Goal: Information Seeking & Learning: Learn about a topic

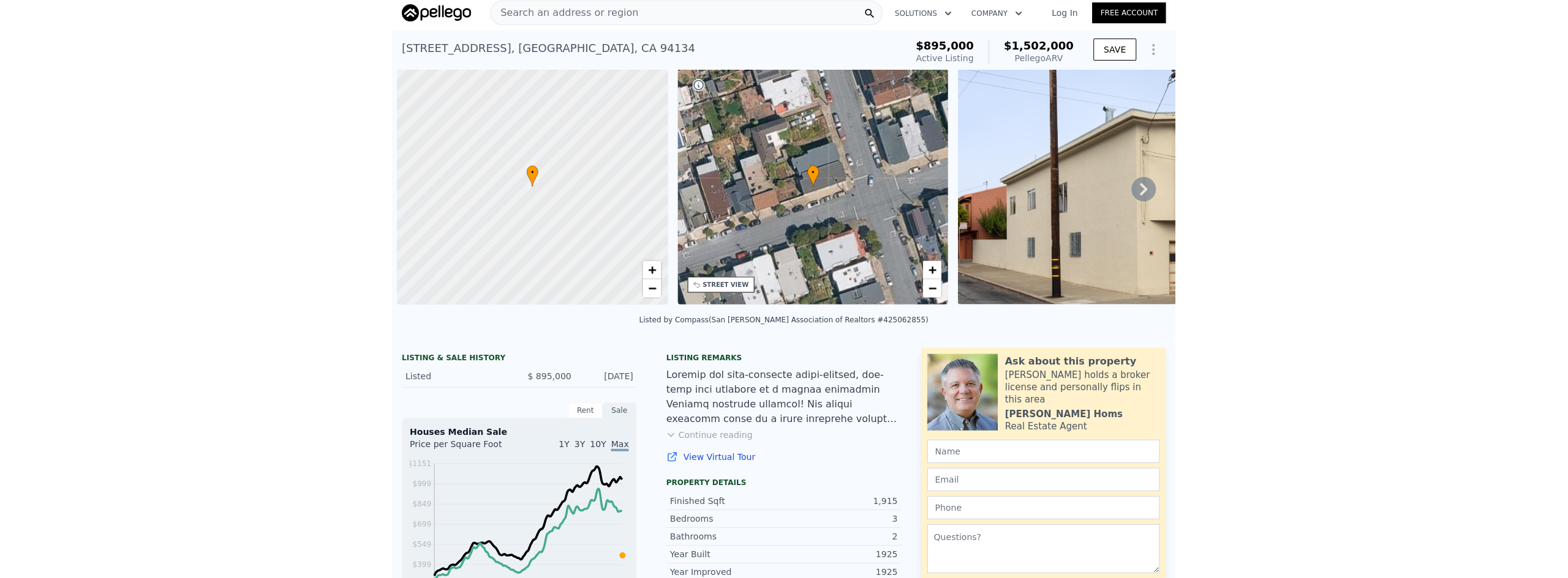
scroll to position [0, 5]
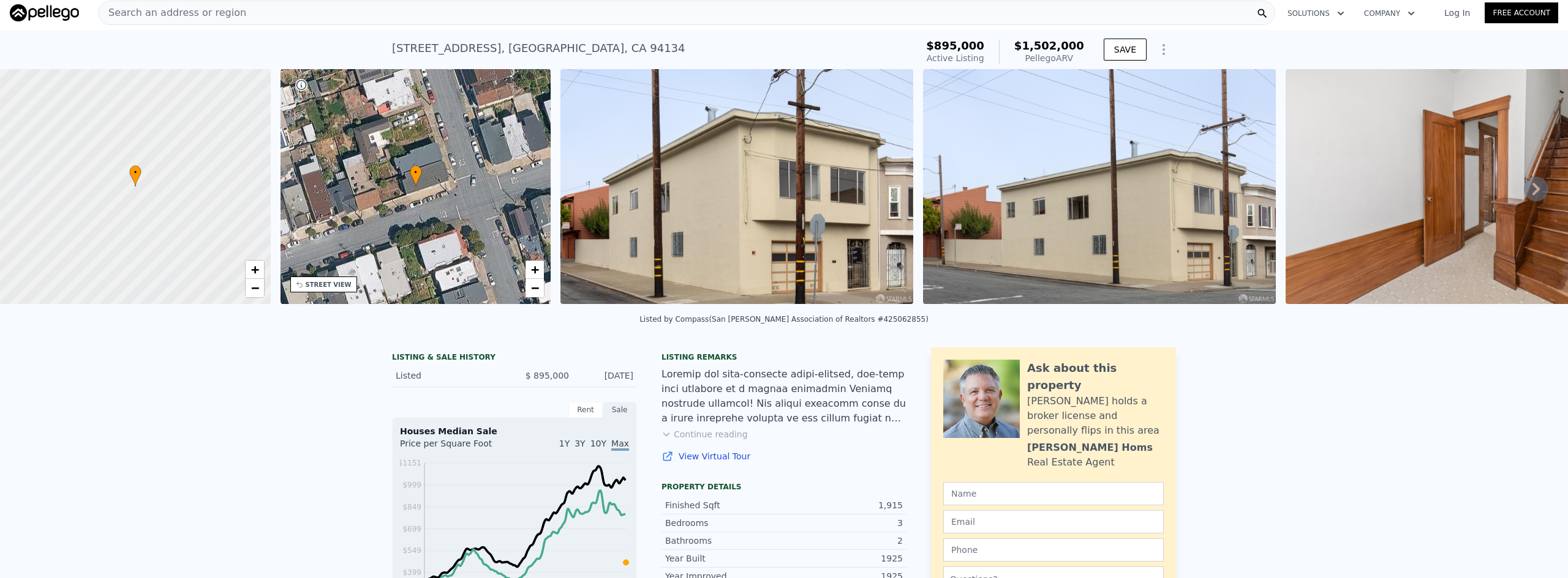
click at [342, 15] on div "Search an address or region" at bounding box center [686, 13] width 1177 height 24
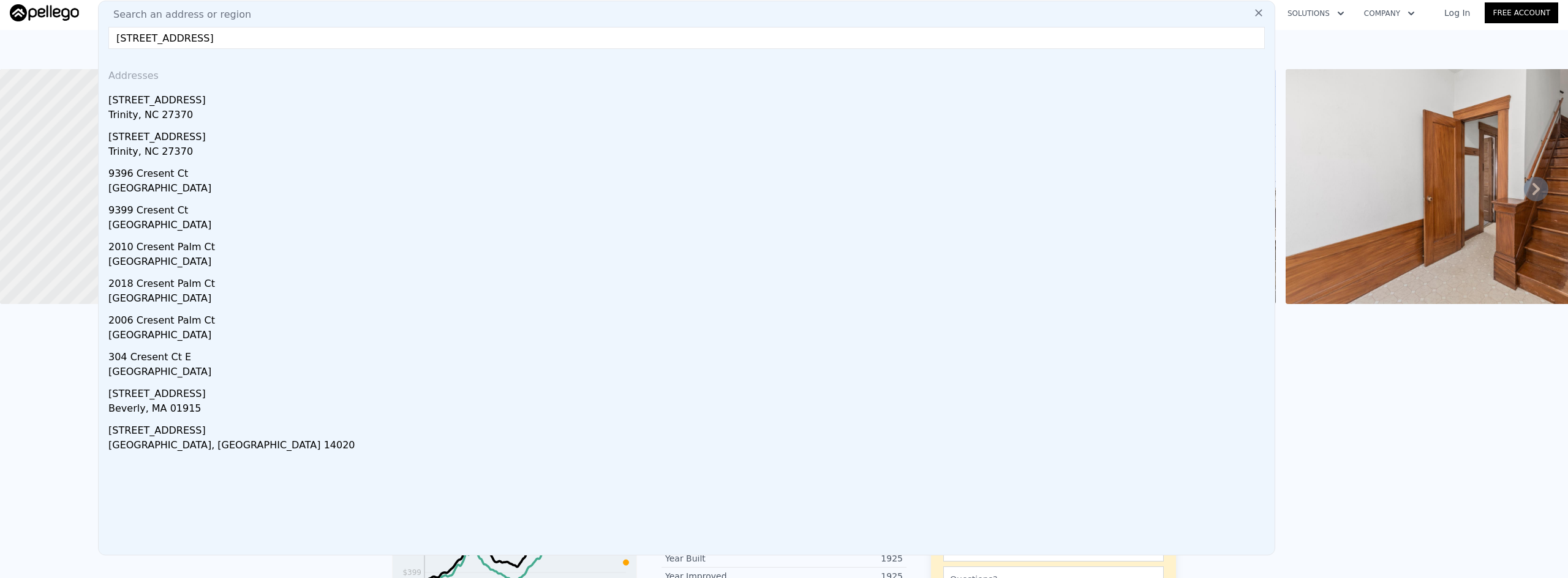
click at [143, 36] on input "[STREET_ADDRESS]" at bounding box center [687, 38] width 1157 height 22
click at [225, 39] on input "[GEOGRAPHIC_DATA]" at bounding box center [687, 38] width 1157 height 22
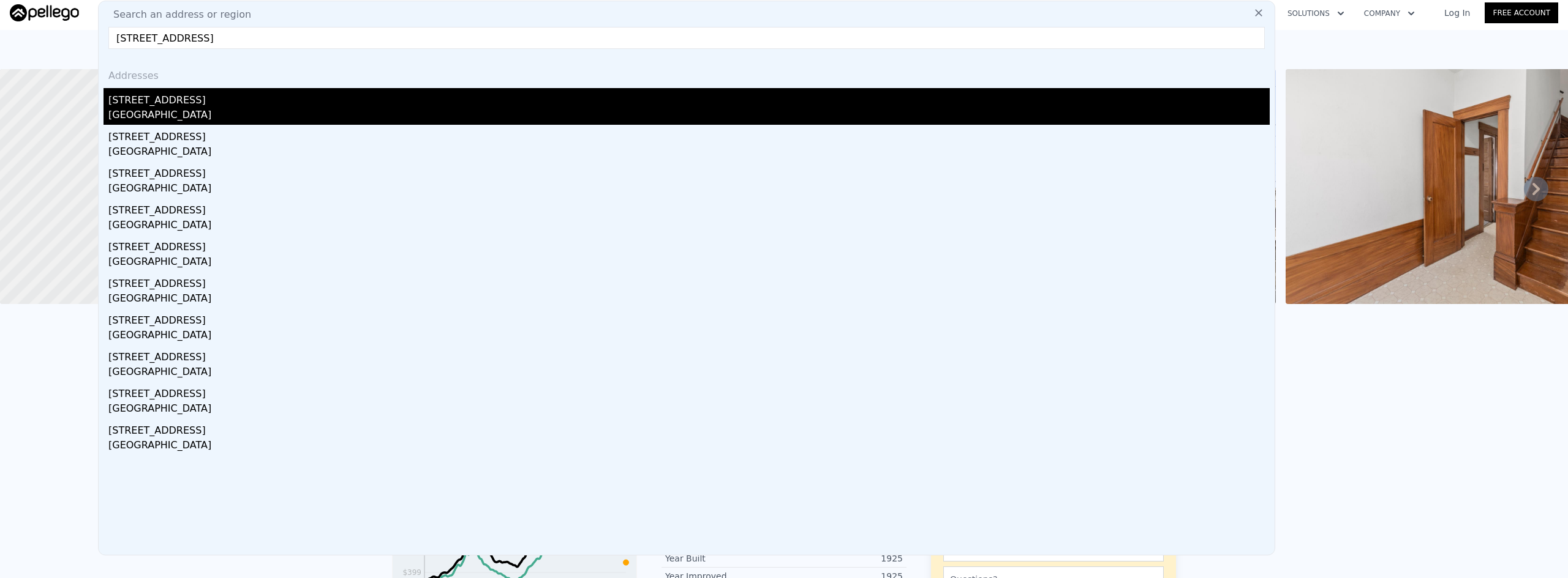
type input "[STREET_ADDRESS]"
click at [290, 99] on div "[STREET_ADDRESS]" at bounding box center [689, 98] width 1162 height 20
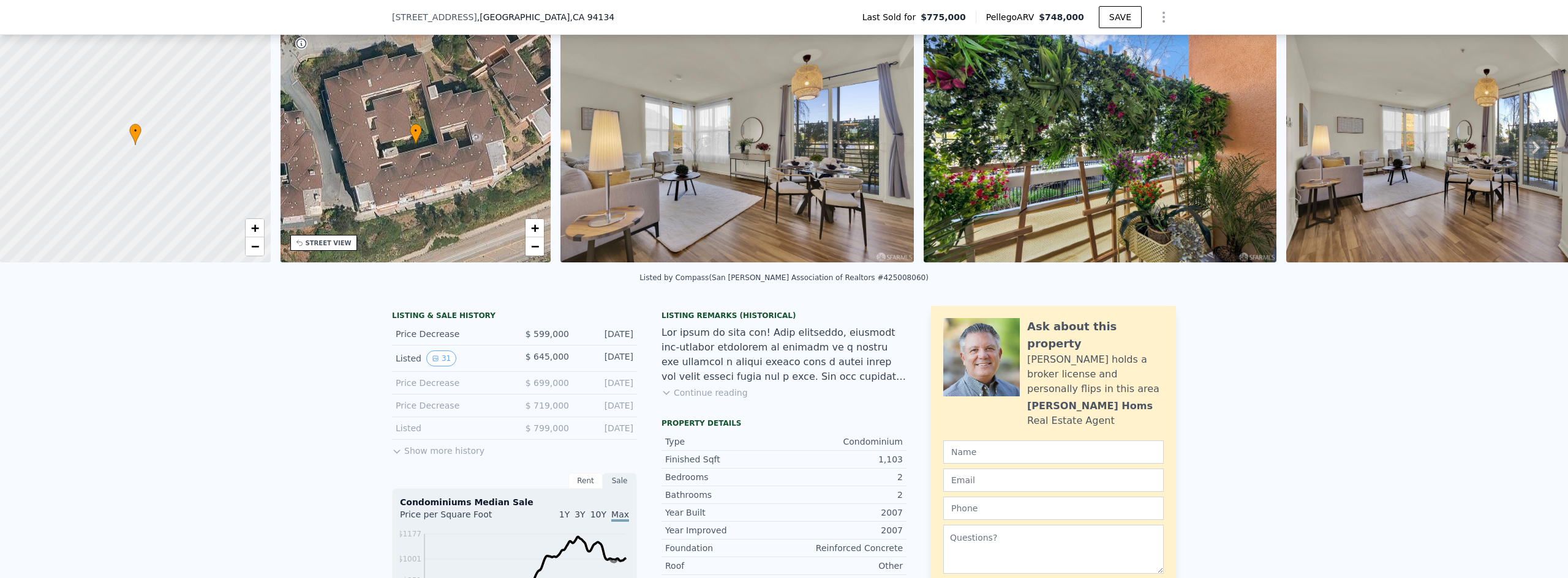
scroll to position [184, 0]
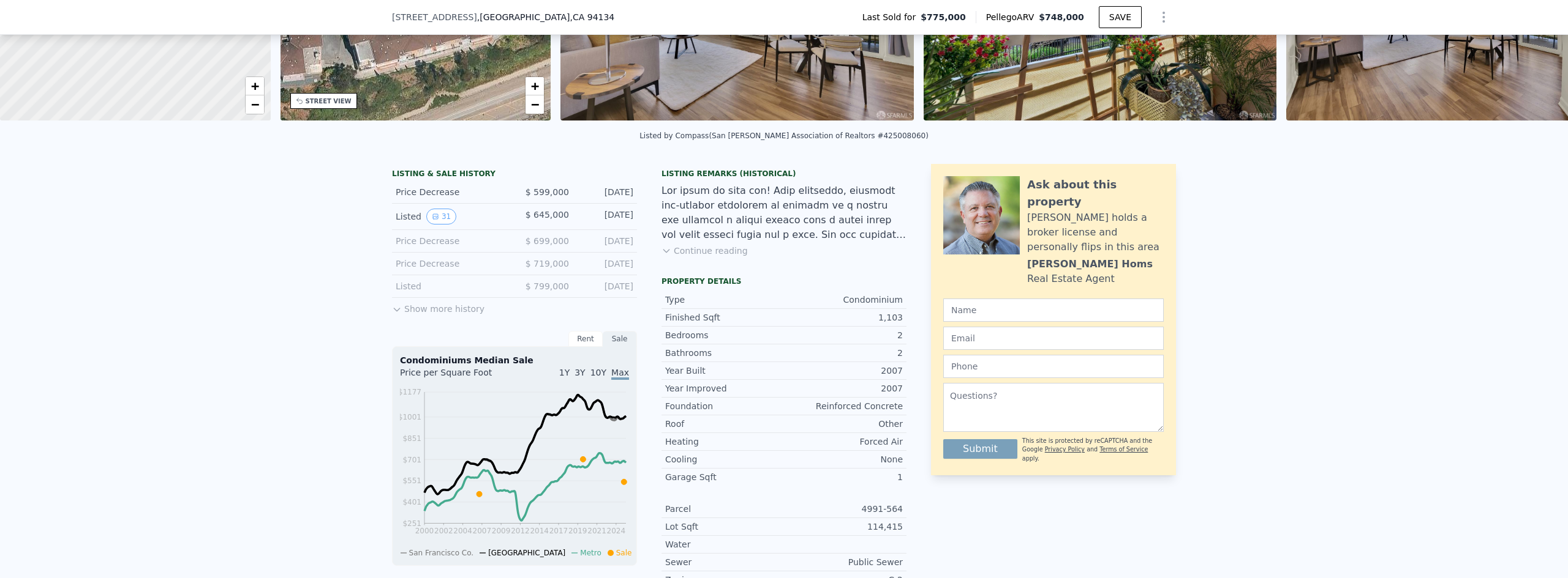
click at [418, 315] on button "Show more history" at bounding box center [438, 307] width 92 height 17
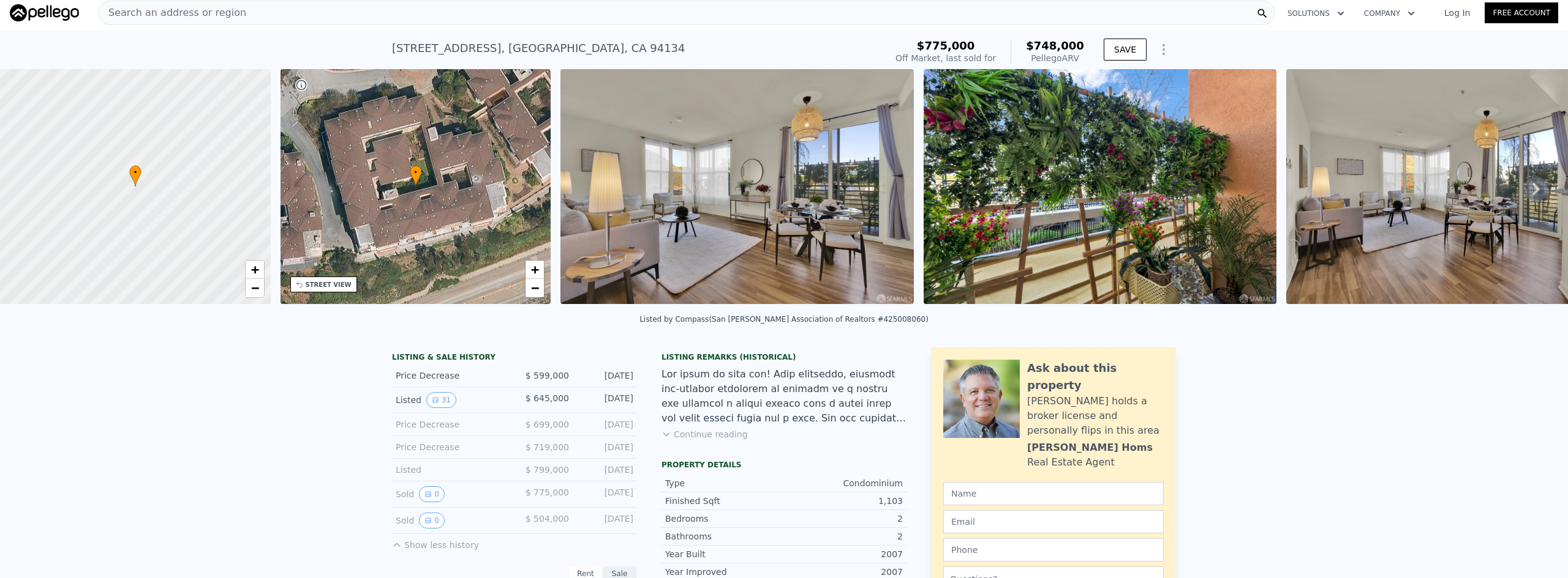
scroll to position [0, 0]
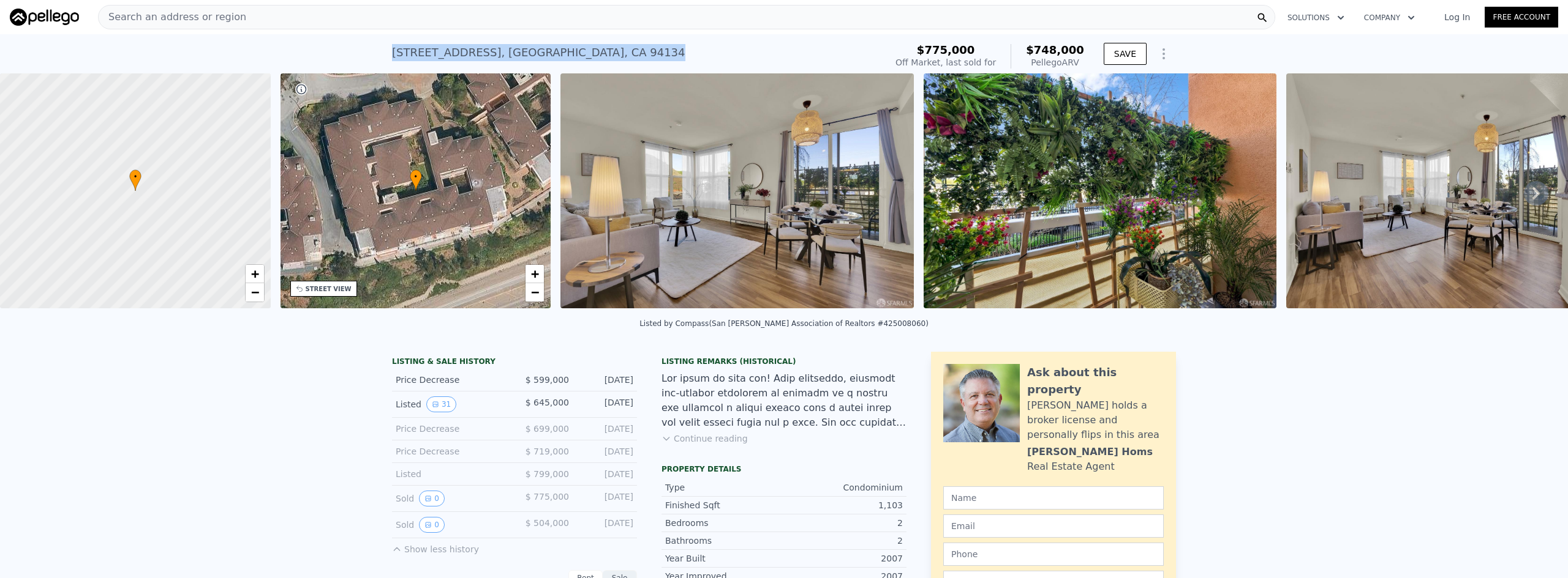
drag, startPoint x: 389, startPoint y: 53, endPoint x: 637, endPoint y: 51, distance: 248.0
click at [637, 51] on div "[STREET_ADDRESS]" at bounding box center [538, 52] width 293 height 17
click at [698, 395] on div at bounding box center [783, 401] width 245 height 59
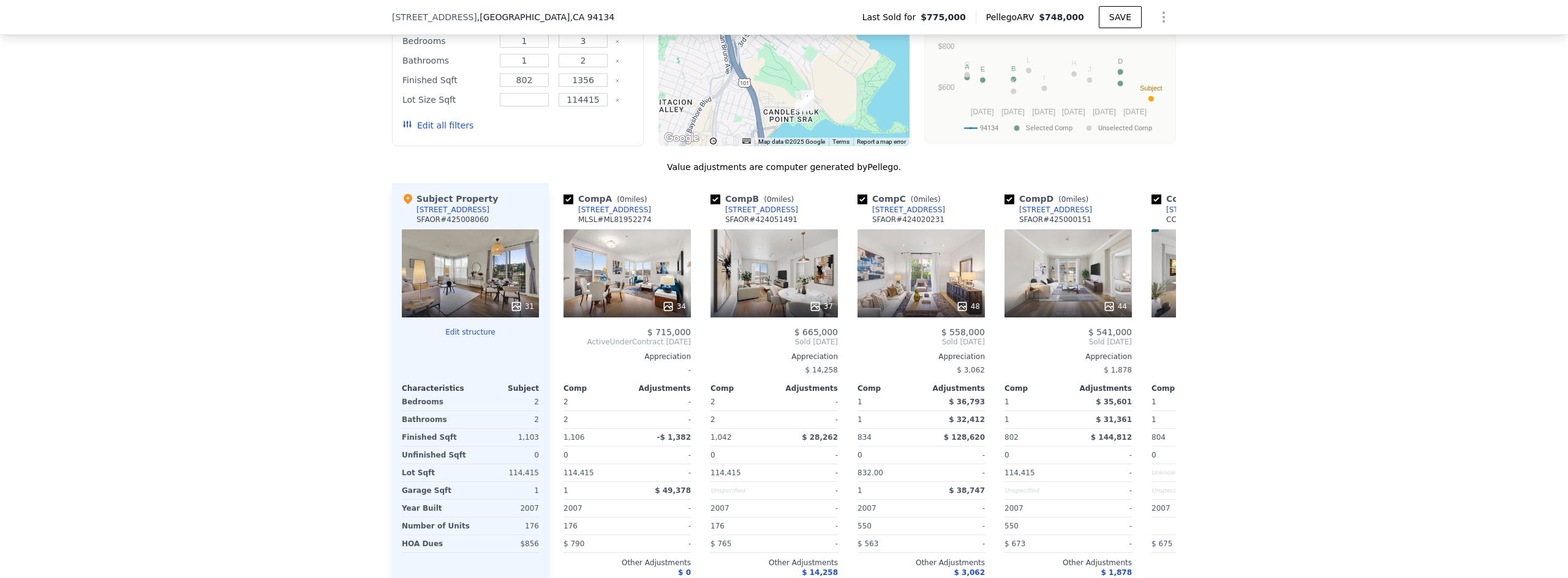
scroll to position [1281, 0]
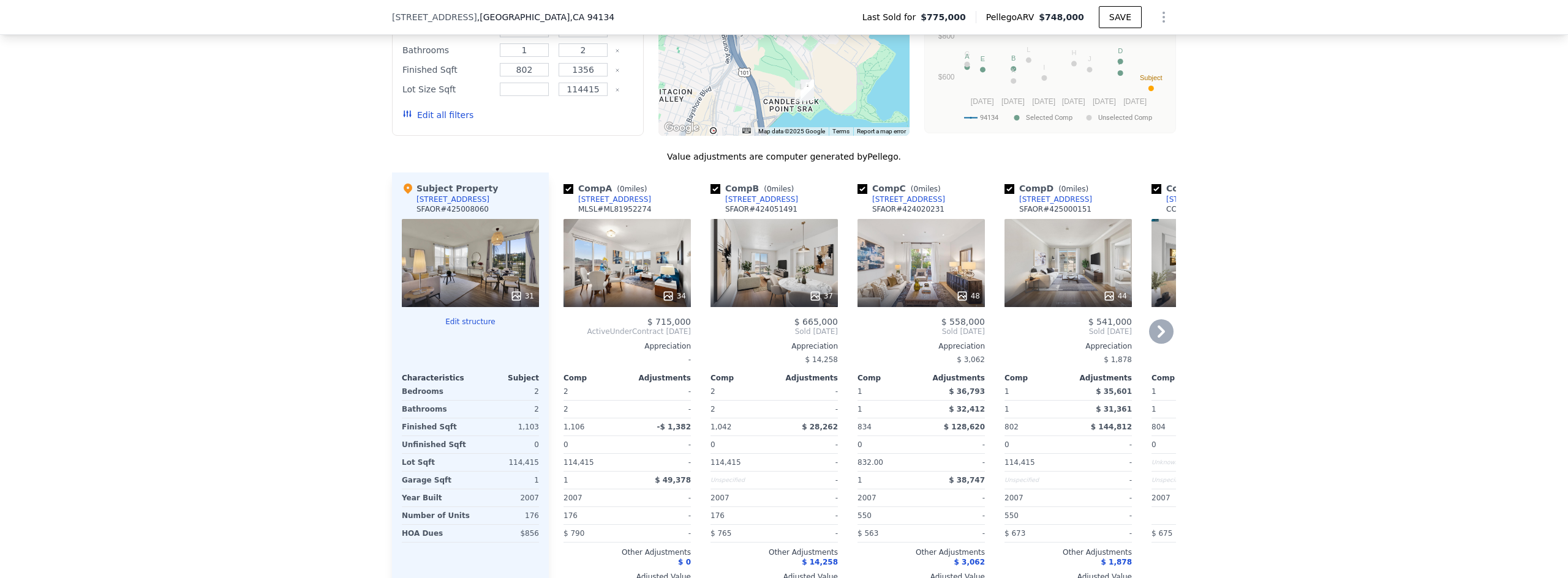
click at [782, 338] on icon at bounding box center [1162, 331] width 7 height 12
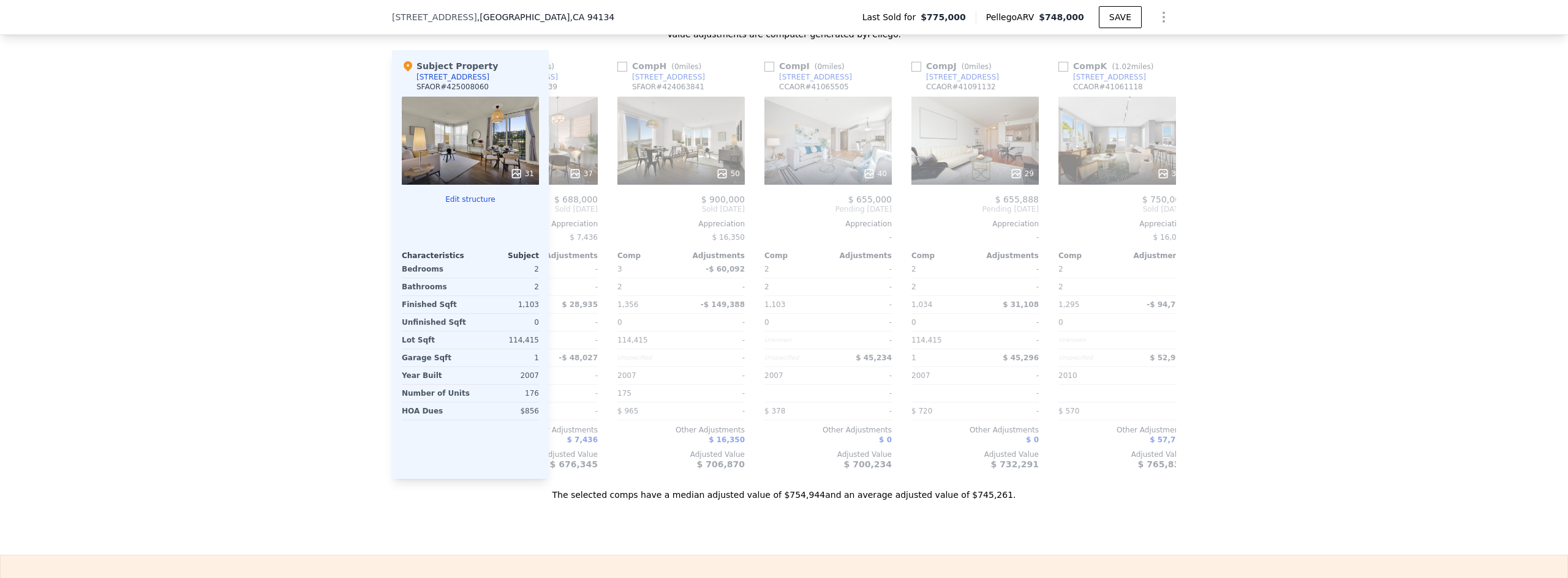
scroll to position [0, 937]
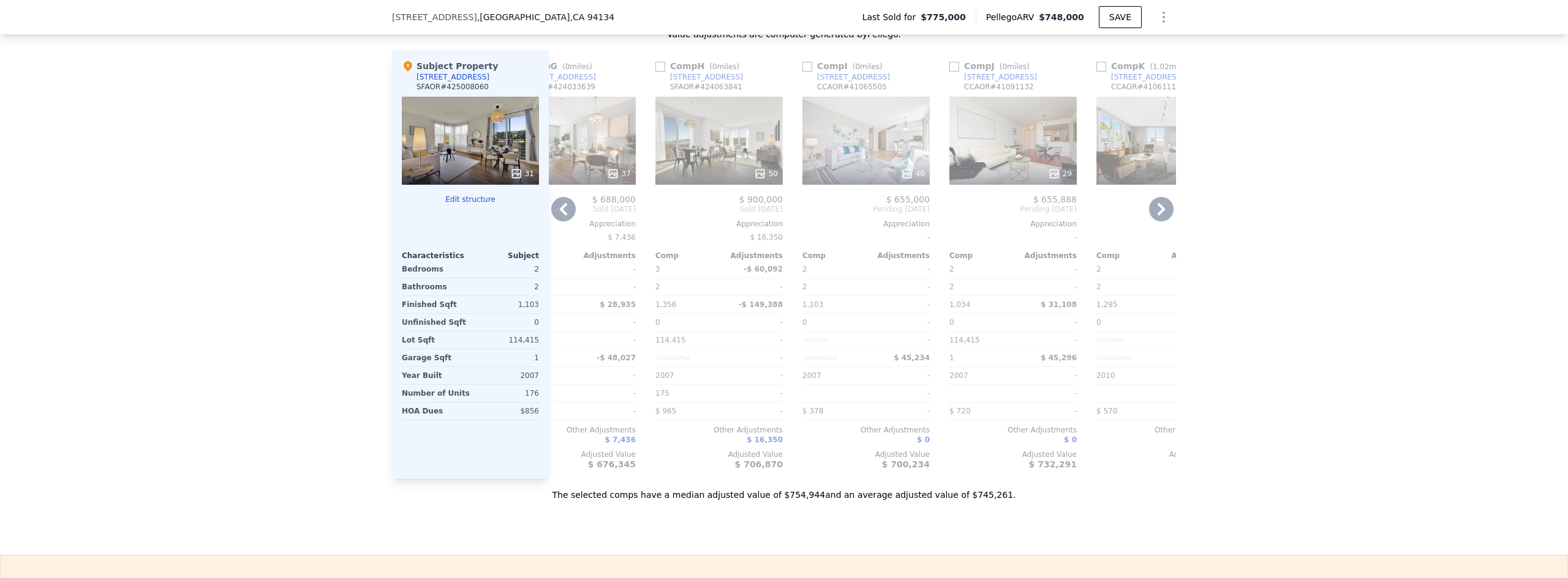
click at [782, 82] on div "[STREET_ADDRESS]" at bounding box center [854, 77] width 73 height 10
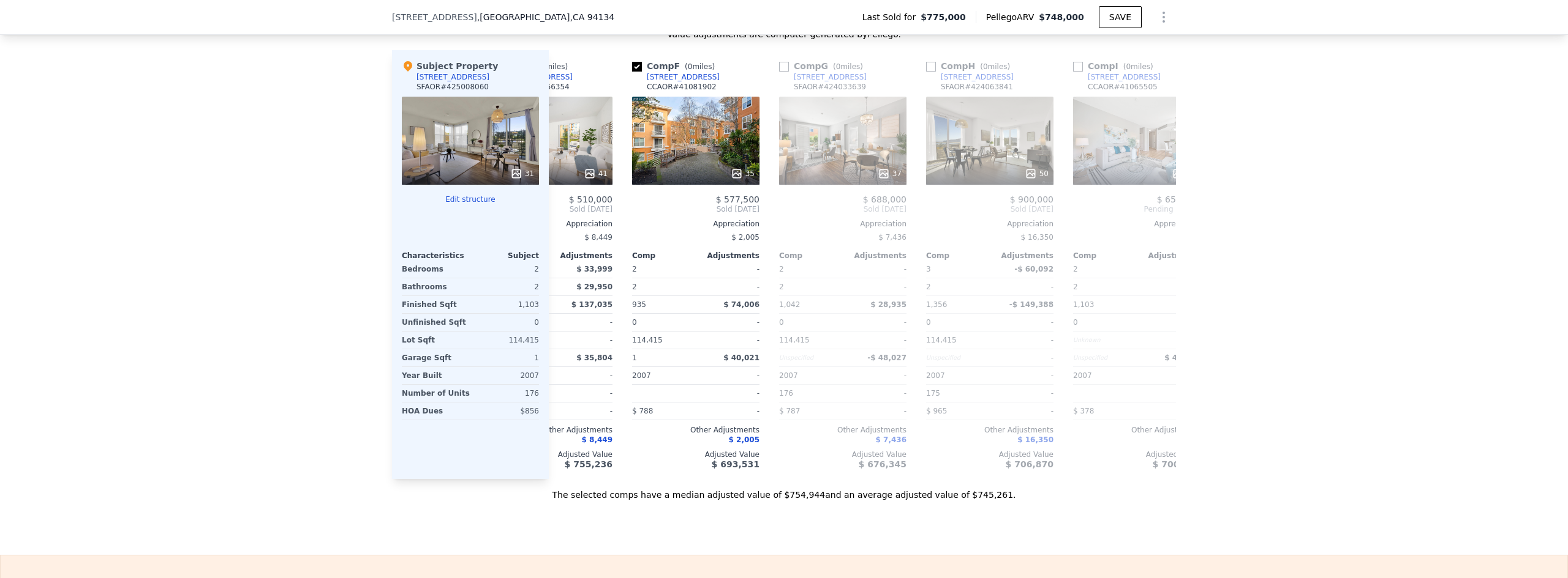
scroll to position [0, 643]
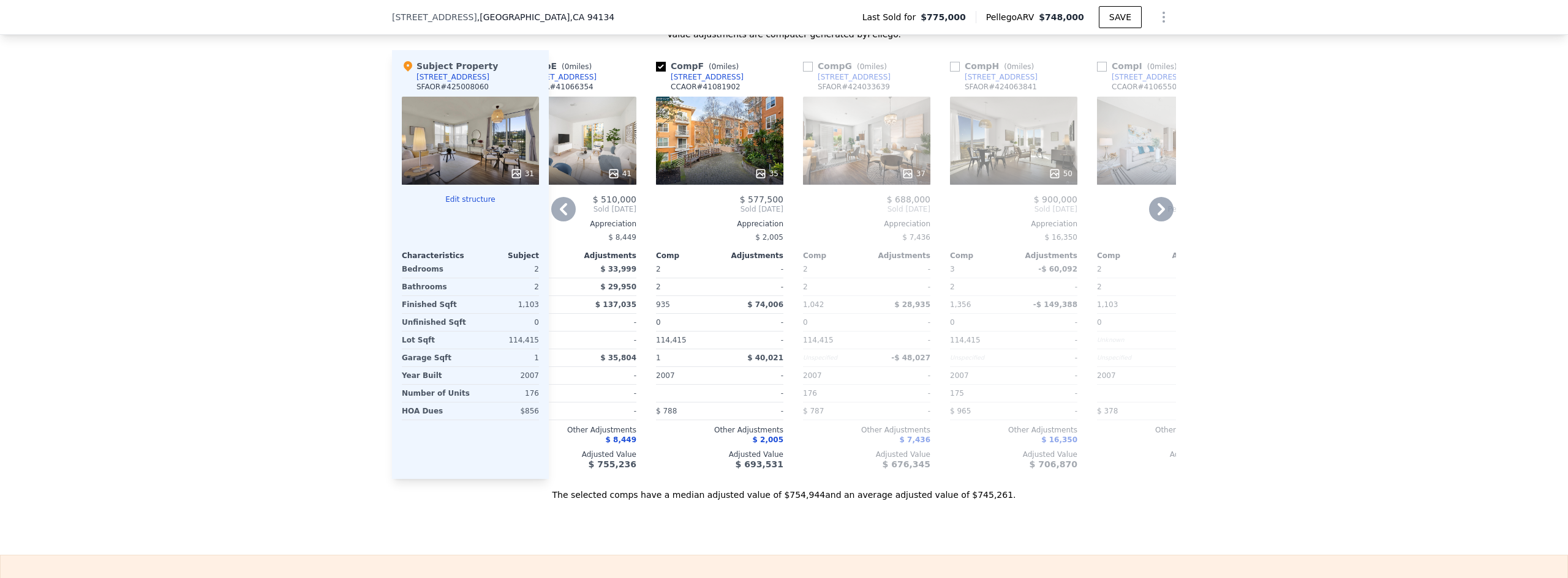
click at [722, 82] on div "[STREET_ADDRESS]" at bounding box center [707, 77] width 73 height 10
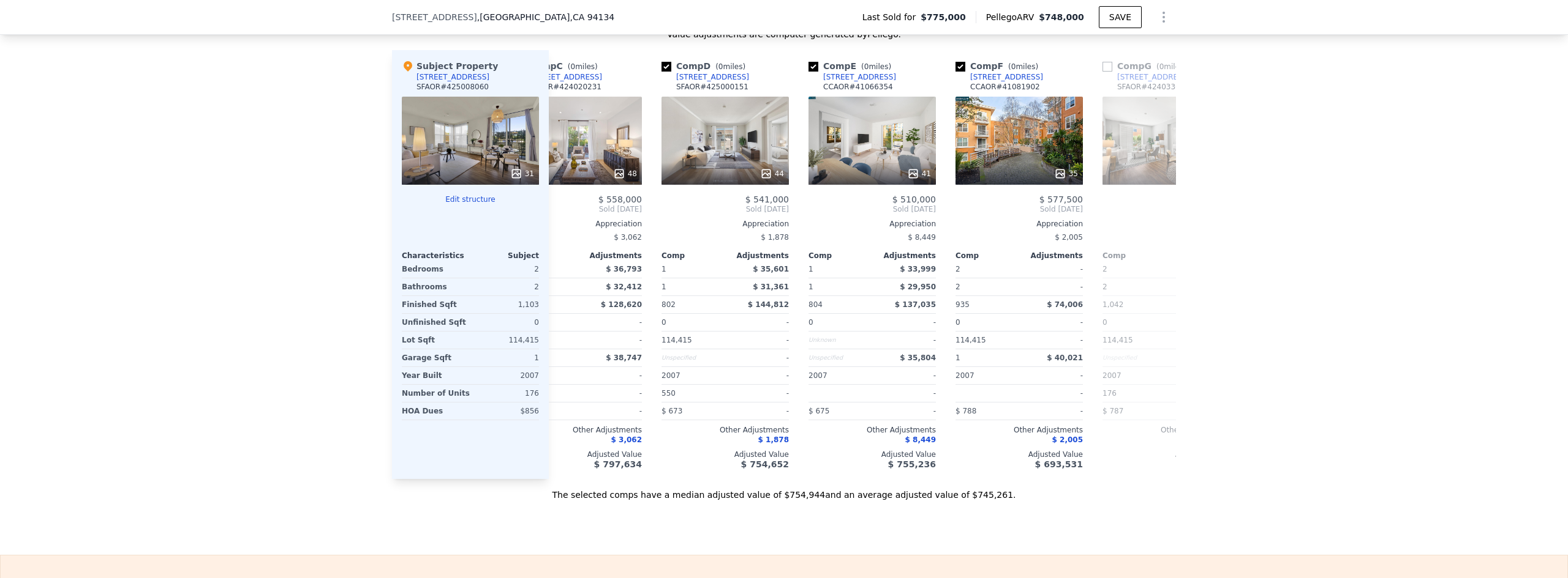
scroll to position [0, 0]
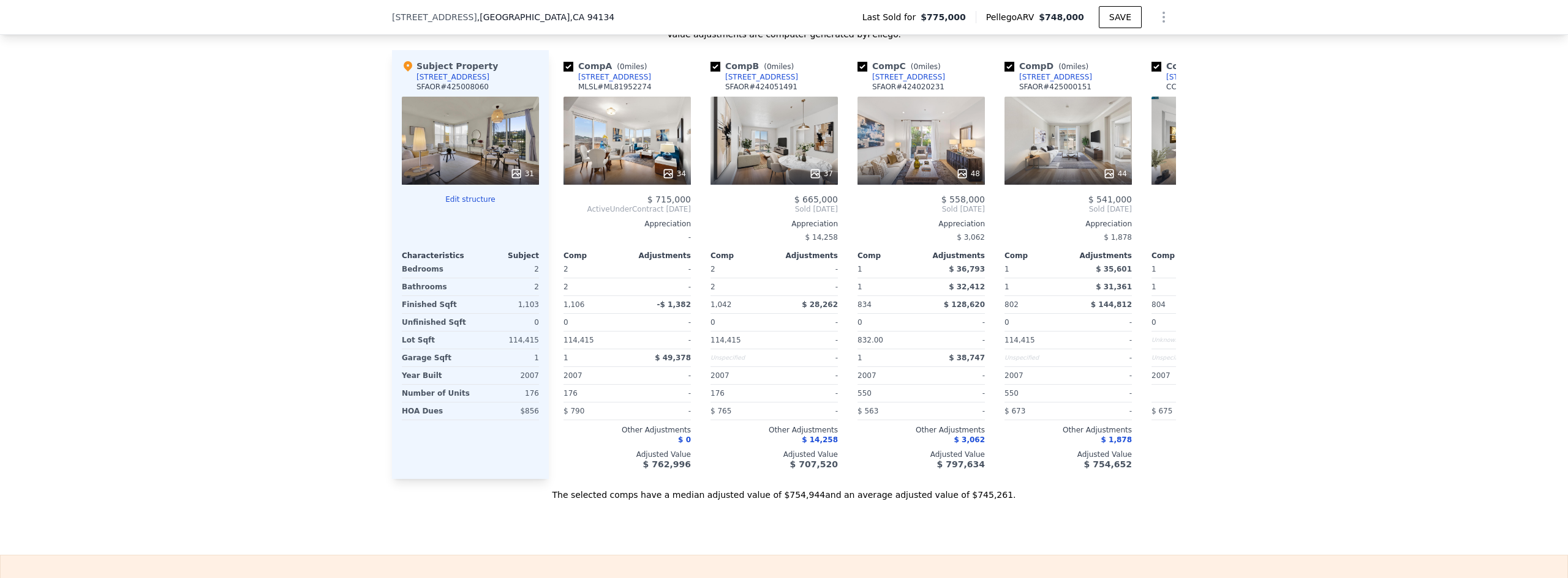
click at [782, 379] on div "We found 12 sales that match your search Listings provided by San [PERSON_NAME]…" at bounding box center [784, 133] width 1568 height 738
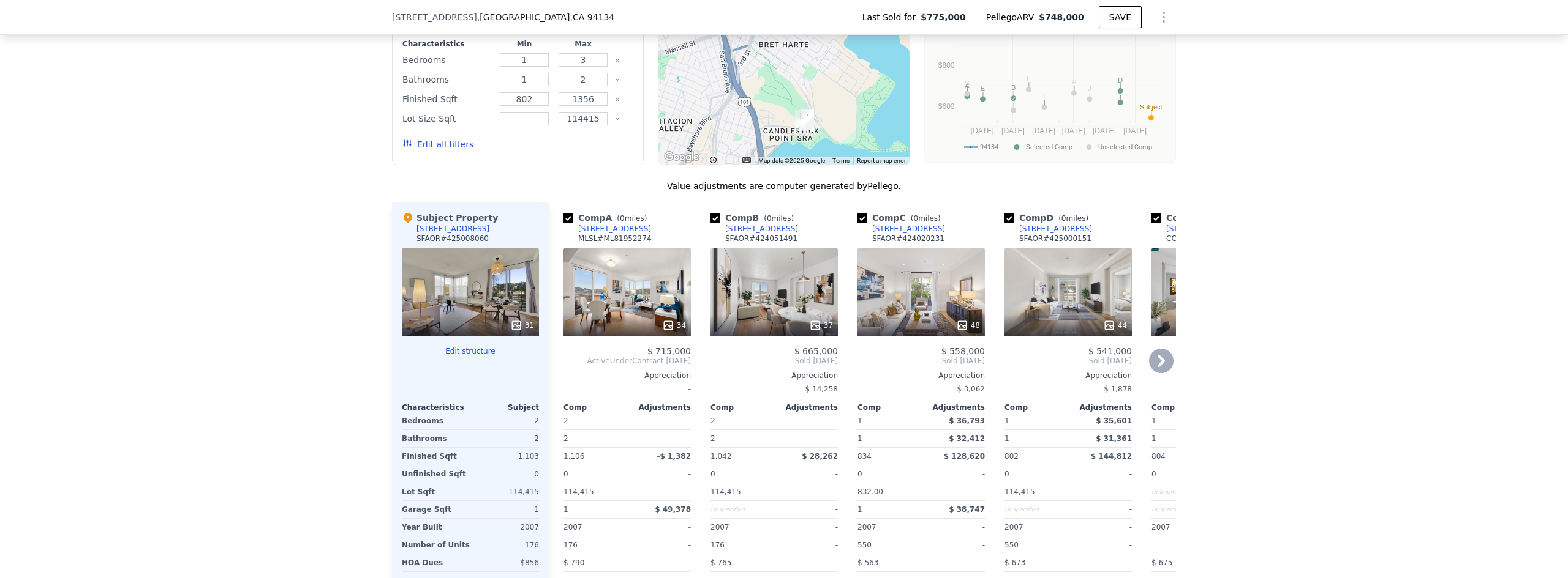
scroll to position [1036, 0]
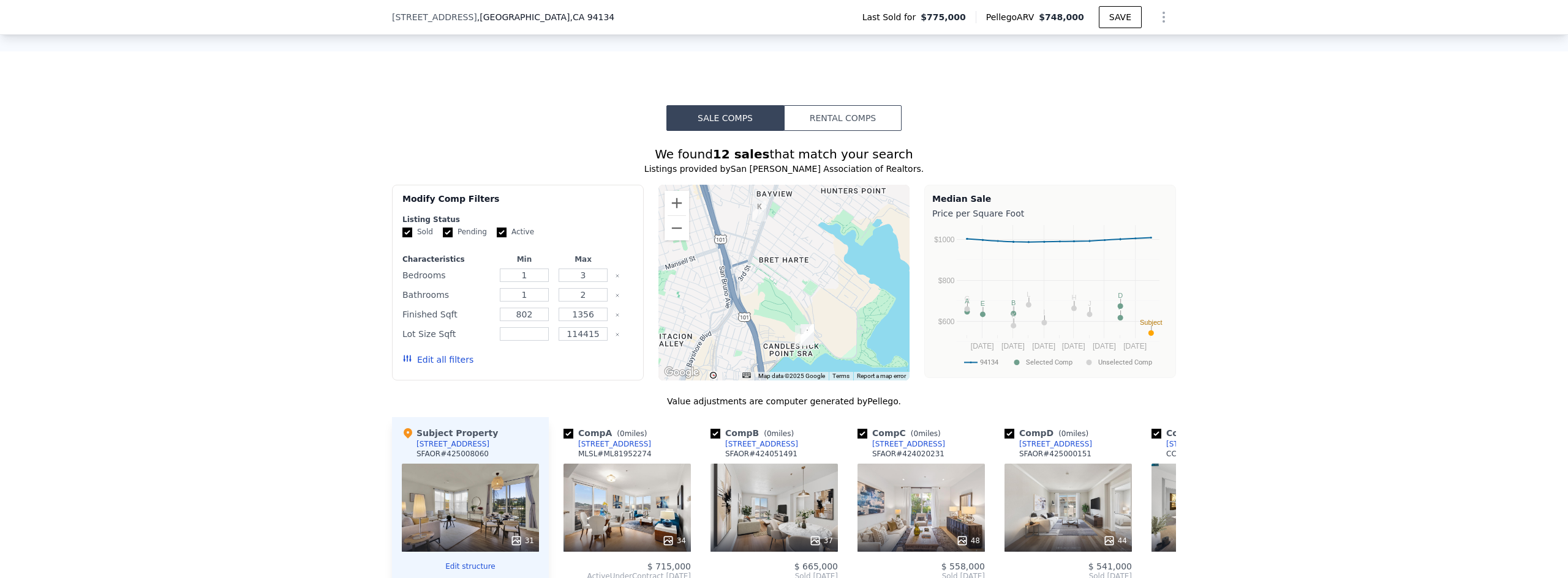
drag, startPoint x: 509, startPoint y: 458, endPoint x: 414, endPoint y: 455, distance: 95.0
click at [414, 455] on div "Subject Property [STREET_ADDRESS] # 425008060" at bounding box center [471, 446] width 138 height 37
copy div "[STREET_ADDRESS]"
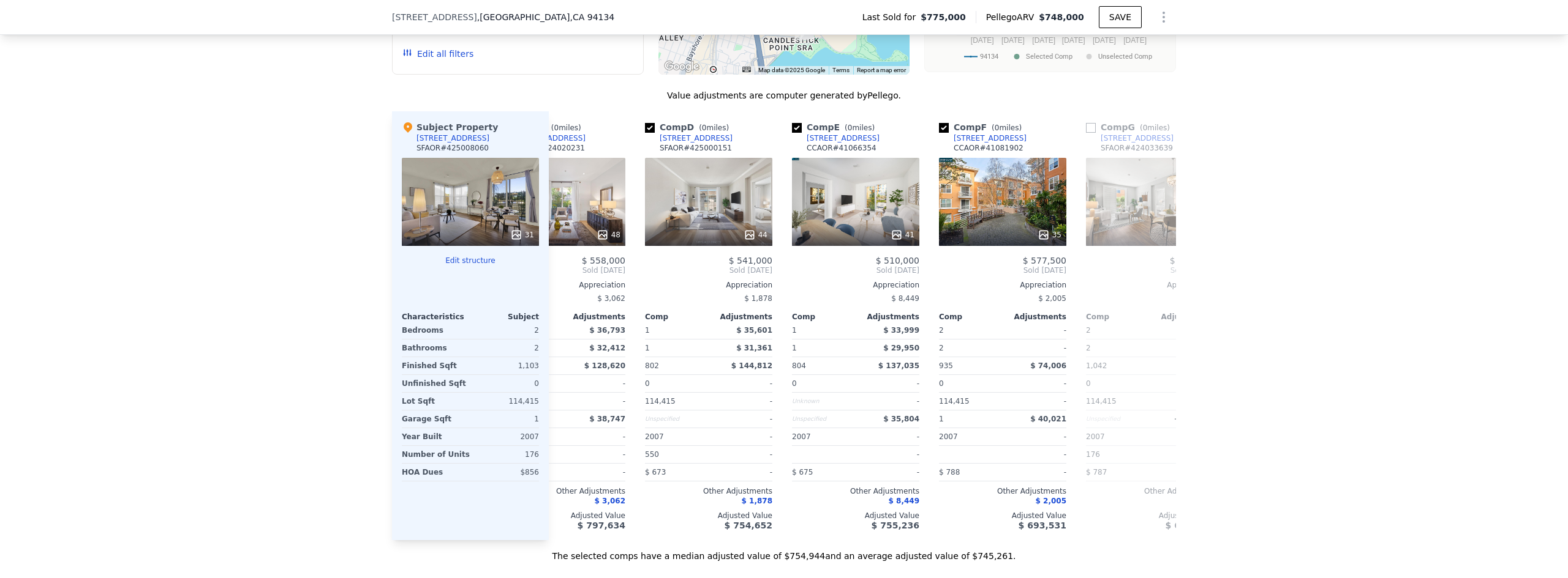
scroll to position [0, 358]
copy div "[STREET_ADDRESS]"
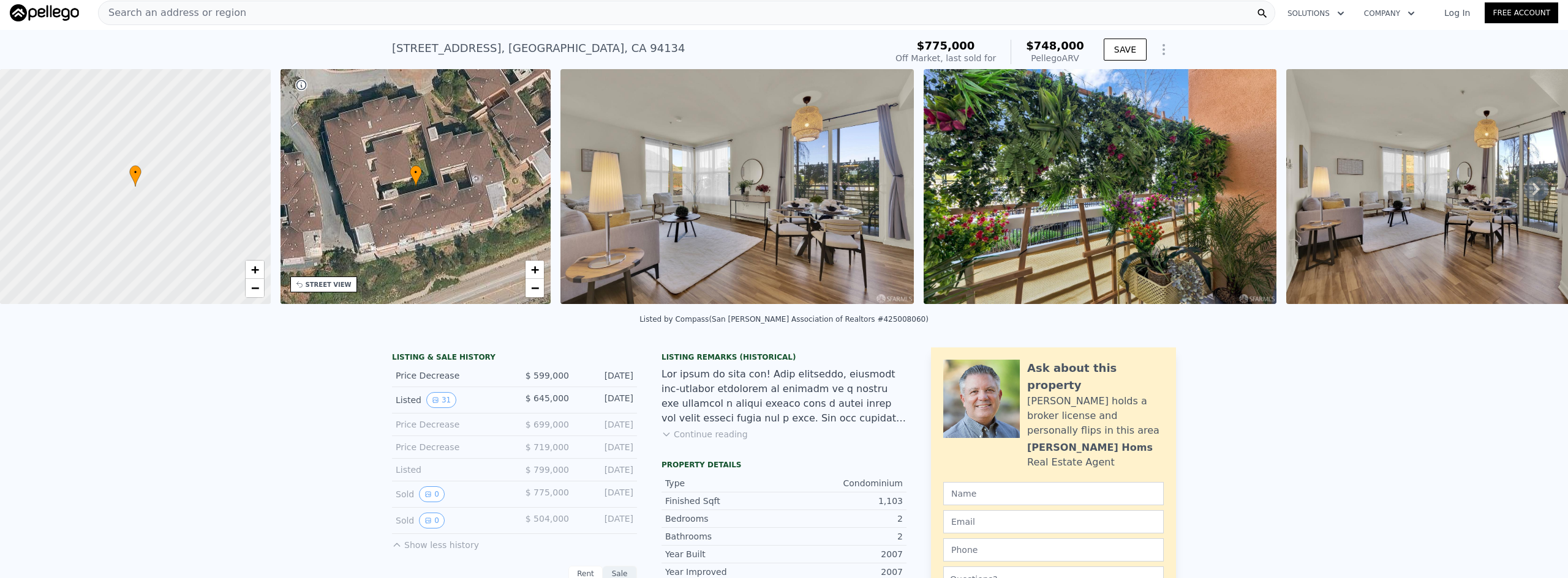
scroll to position [0, 0]
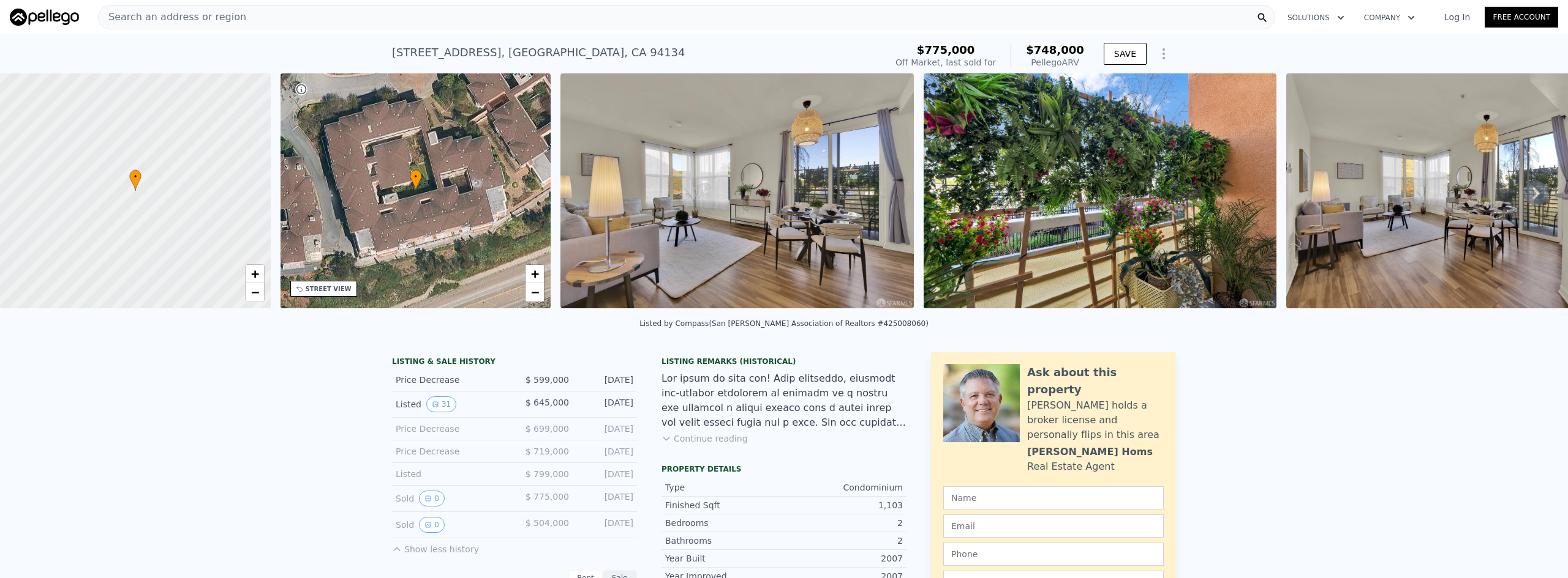
click at [478, 20] on div "Search an address or region" at bounding box center [686, 17] width 1177 height 24
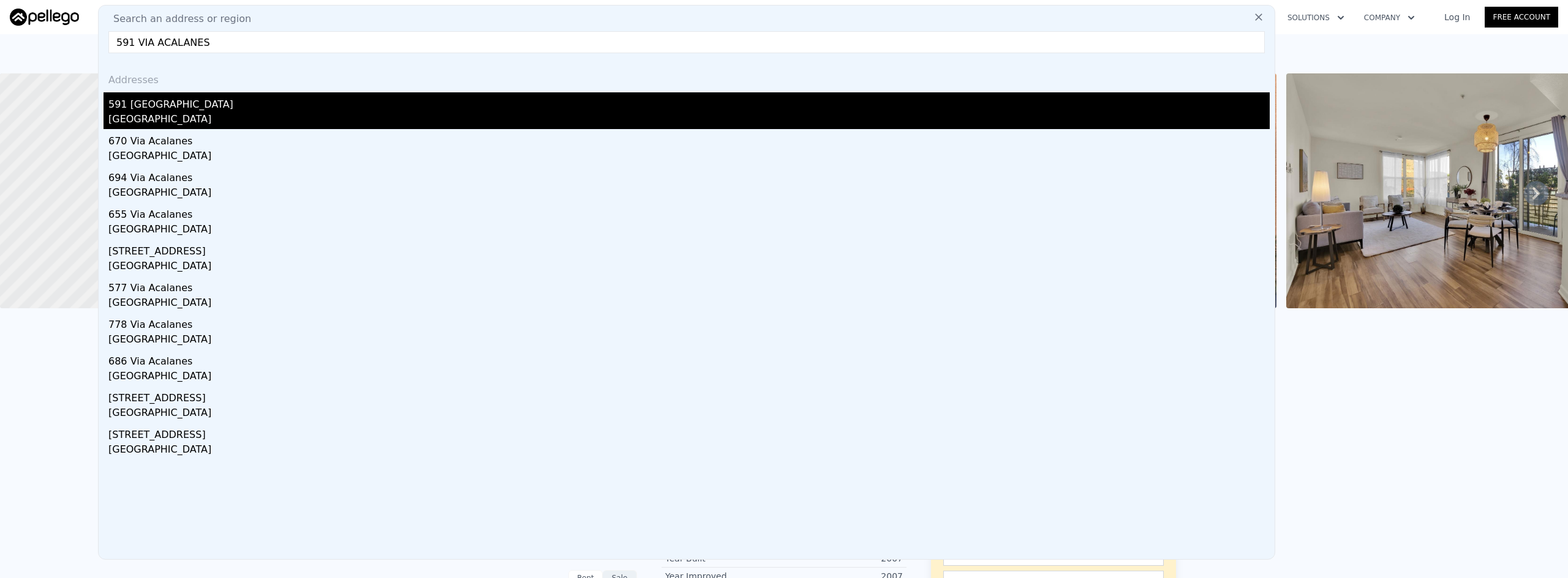
type input "591 VIA ACALANES"
click at [201, 104] on div "591 [GEOGRAPHIC_DATA]" at bounding box center [689, 101] width 1162 height 20
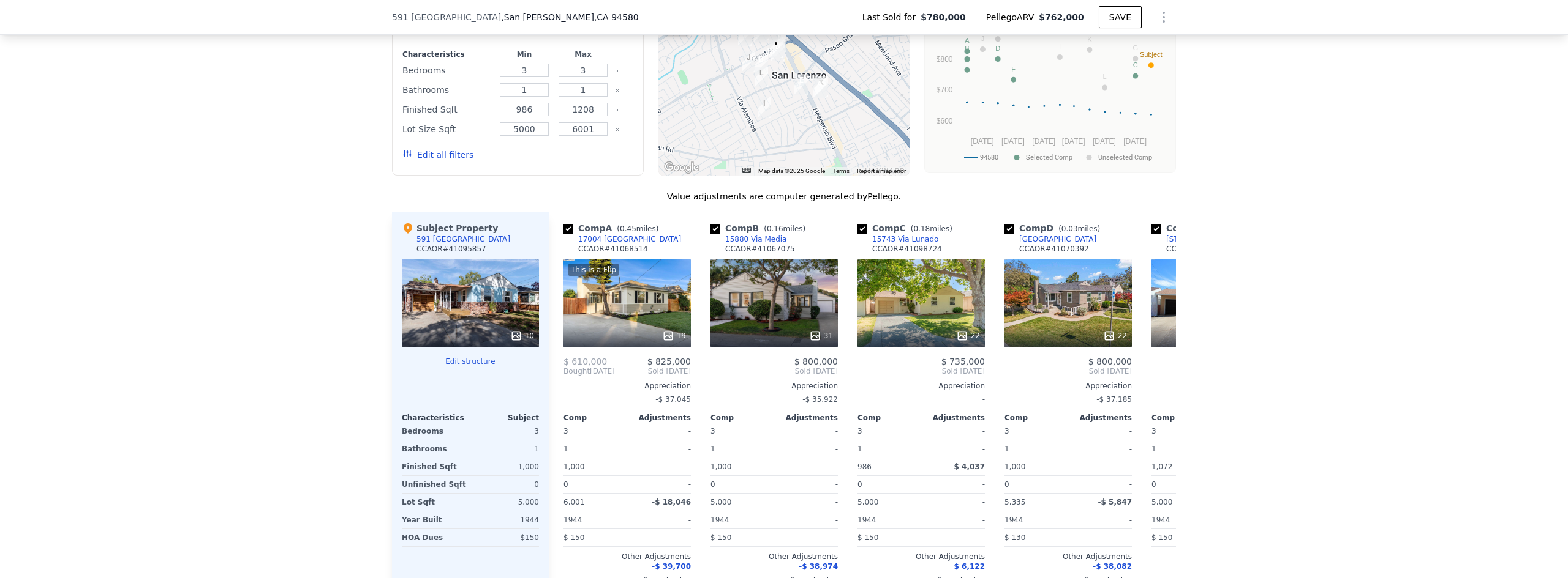
scroll to position [1097, 0]
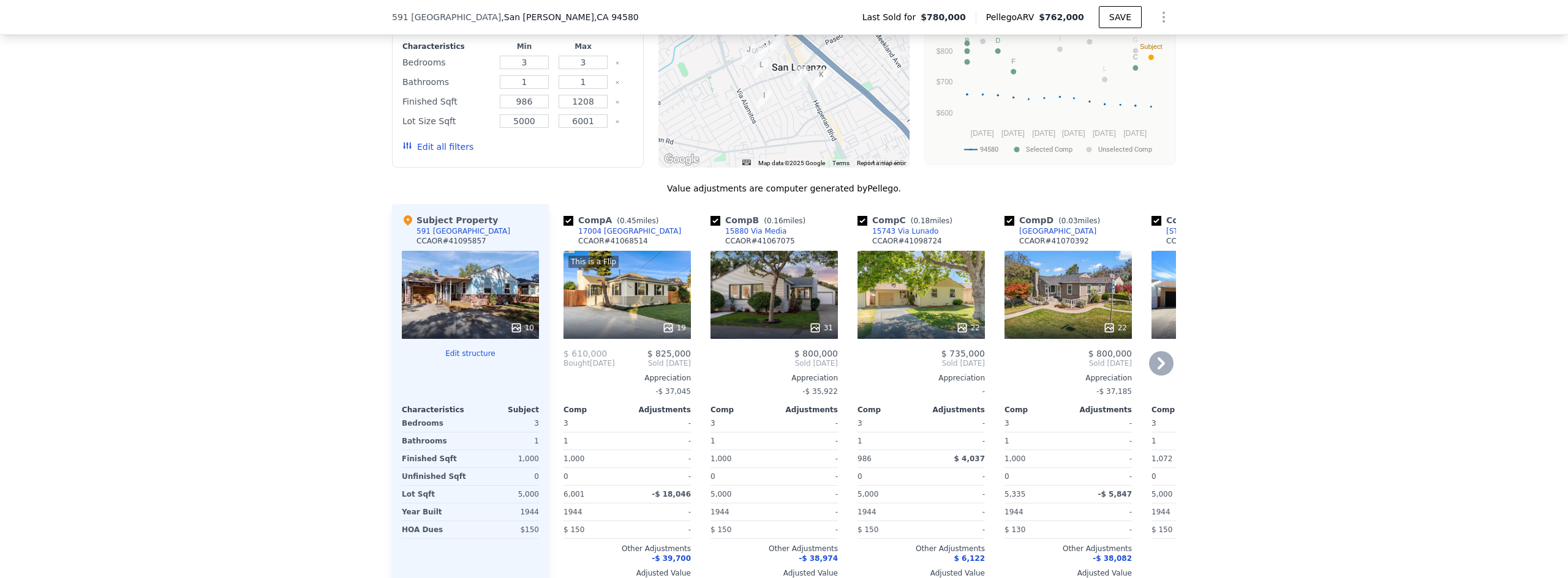
click at [782, 302] on div "22" at bounding box center [1068, 295] width 127 height 88
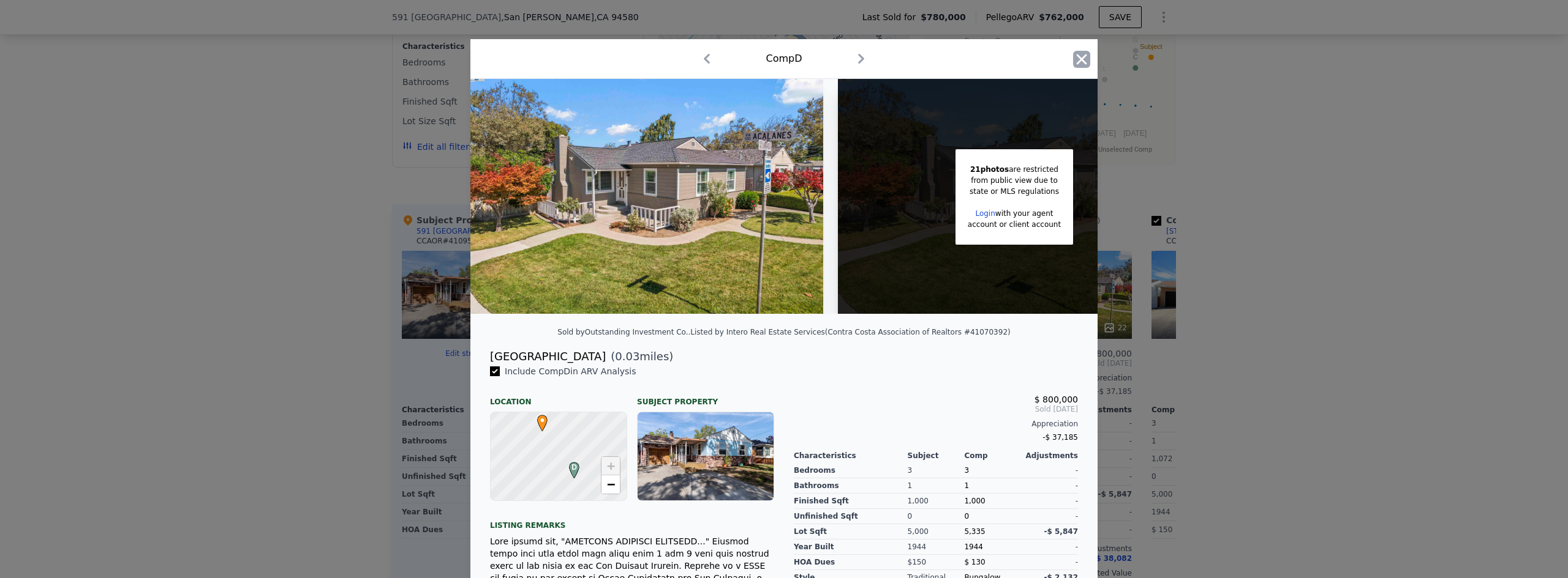
click at [782, 61] on icon "button" at bounding box center [1082, 59] width 17 height 17
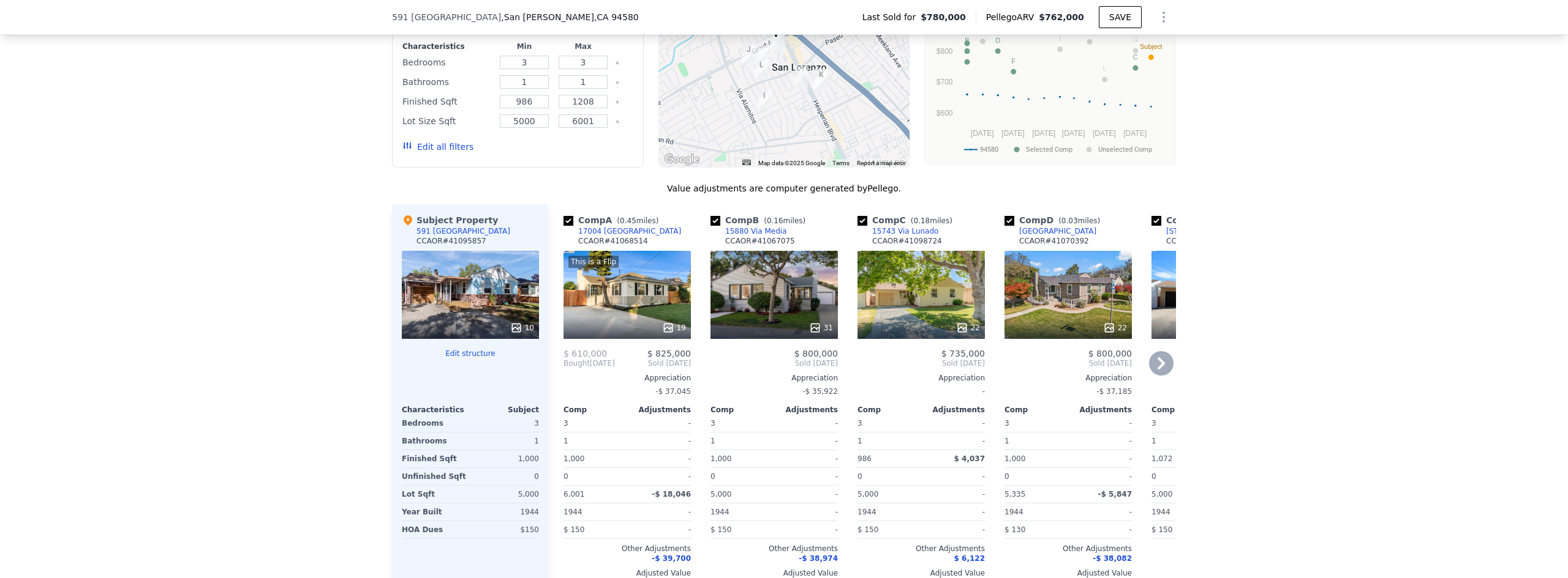
click at [782, 362] on icon at bounding box center [1162, 363] width 24 height 24
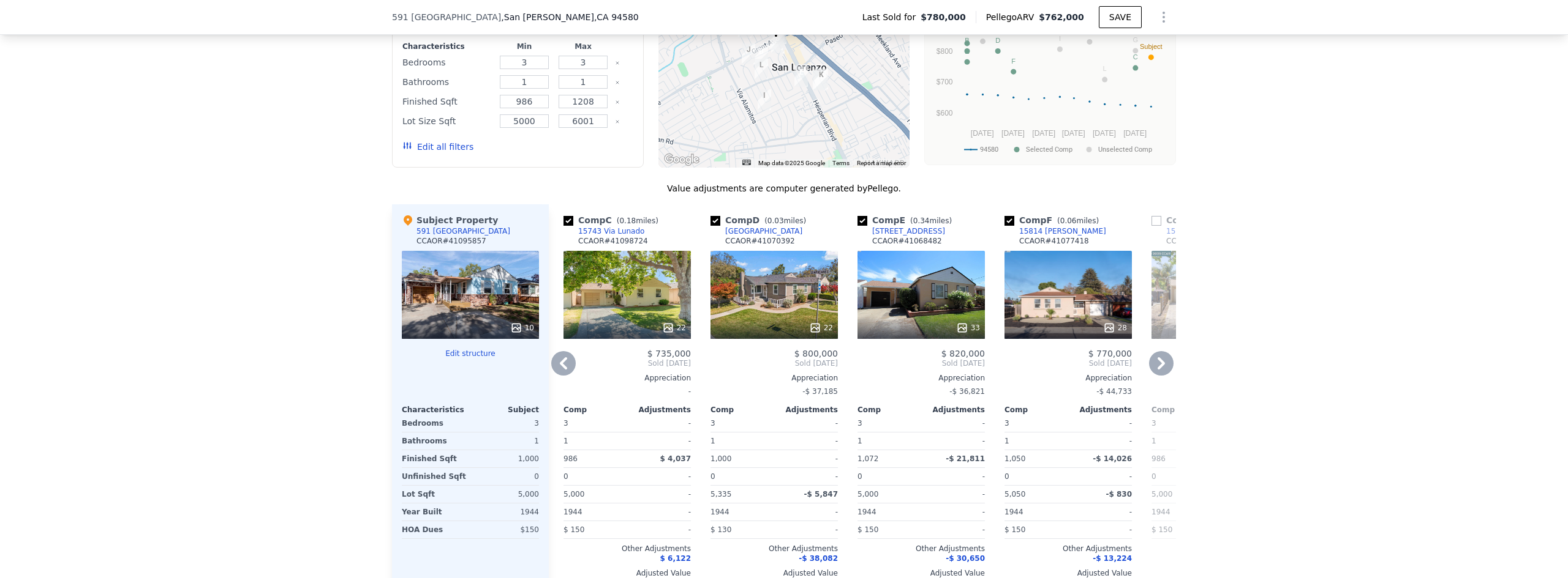
click at [782, 363] on icon at bounding box center [1162, 363] width 24 height 24
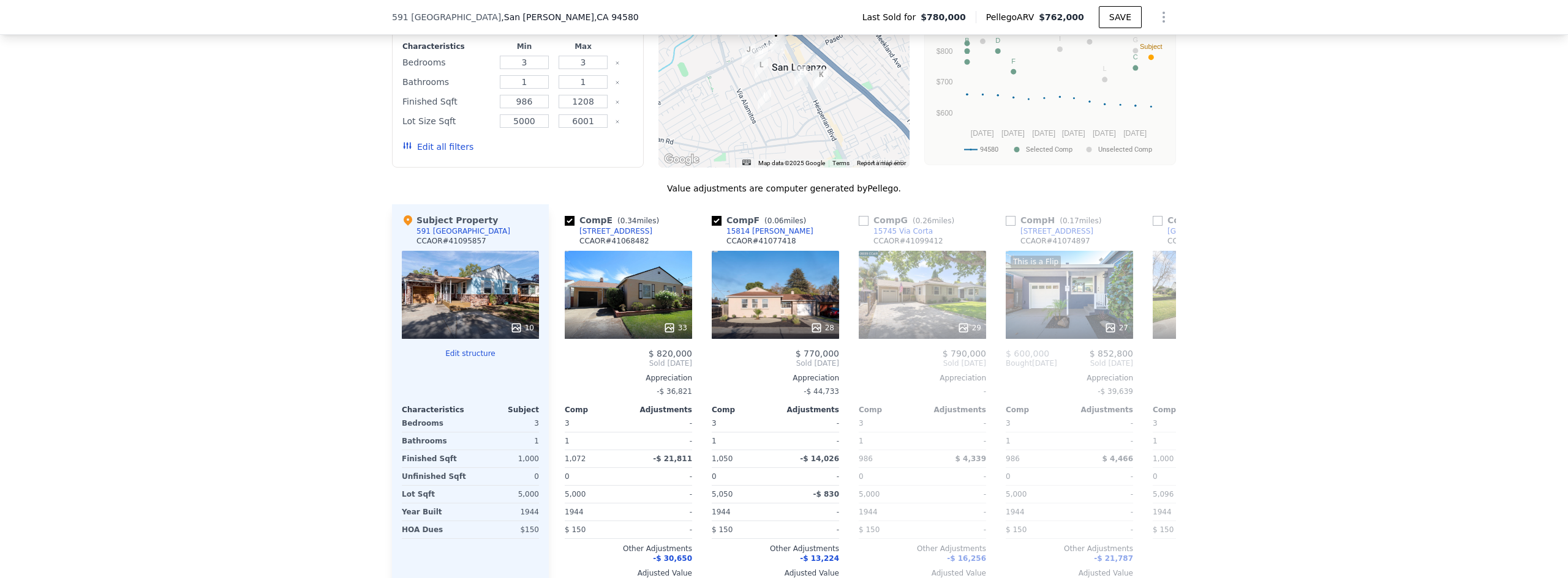
scroll to position [0, 588]
click at [782, 379] on div "We found 12 sales that match your search Listings provided by Contra Costa Asso…" at bounding box center [784, 269] width 1568 height 702
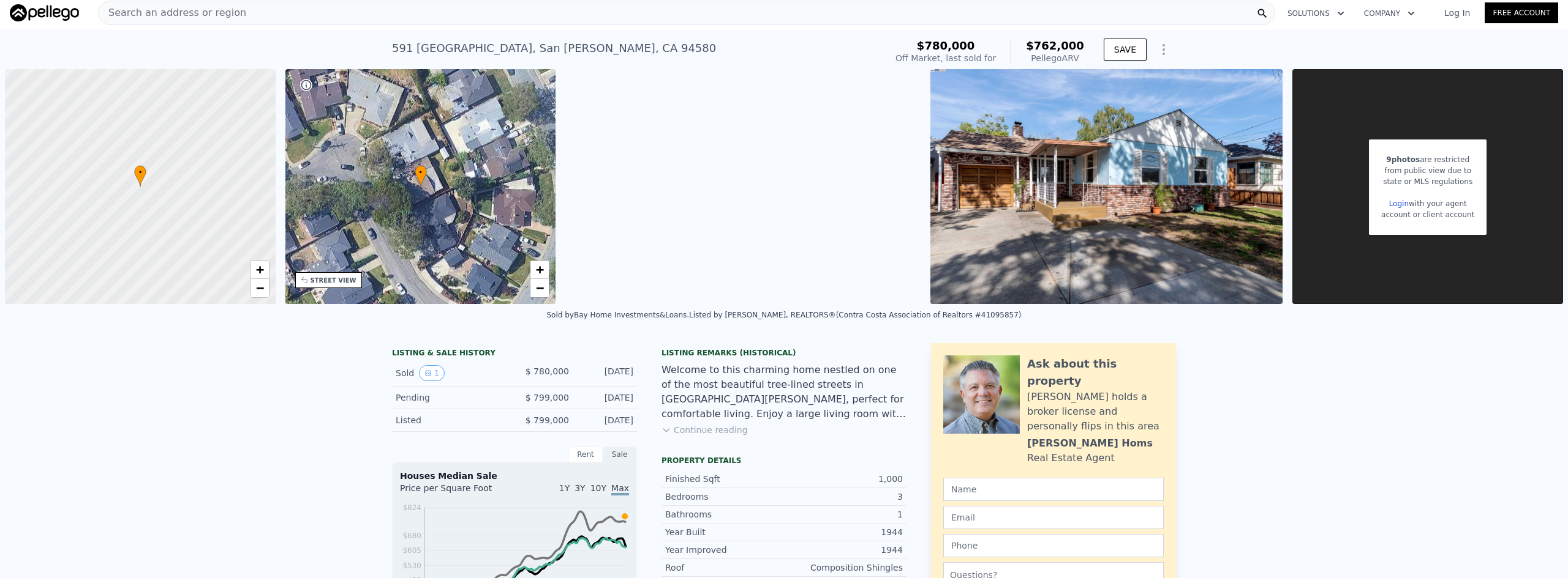
scroll to position [0, 0]
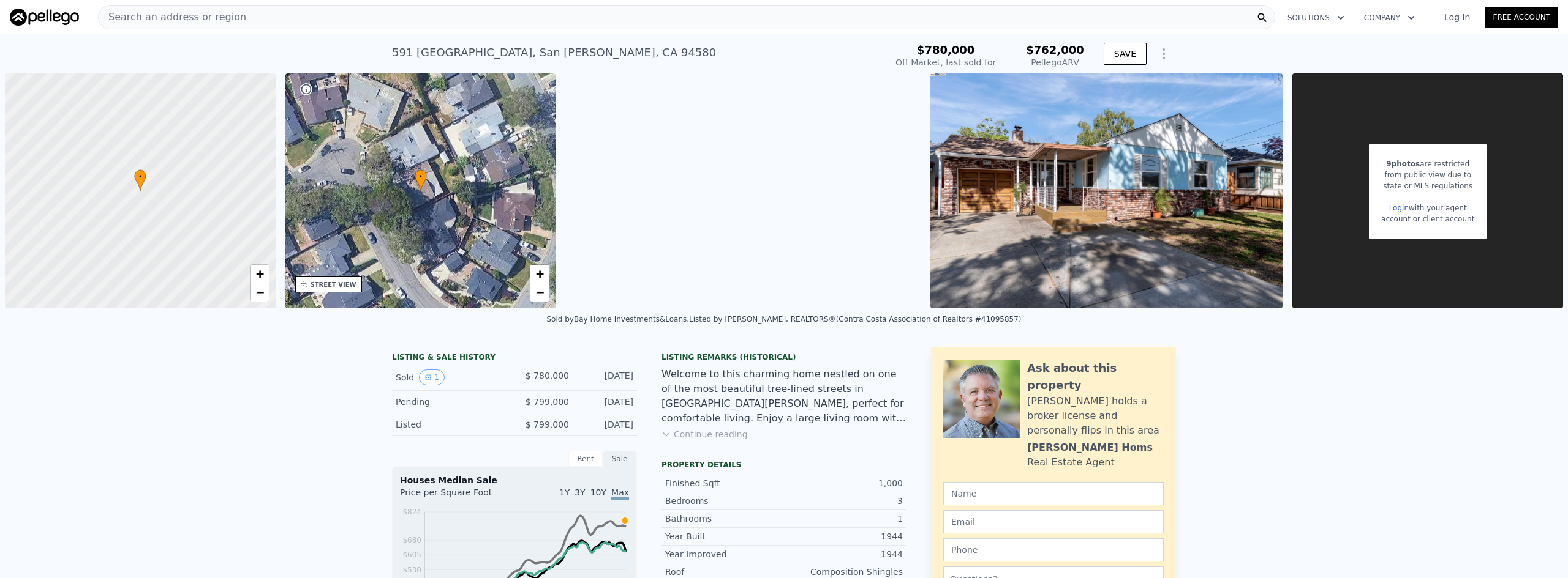
click at [399, 20] on div "Search an address or region" at bounding box center [686, 17] width 1177 height 24
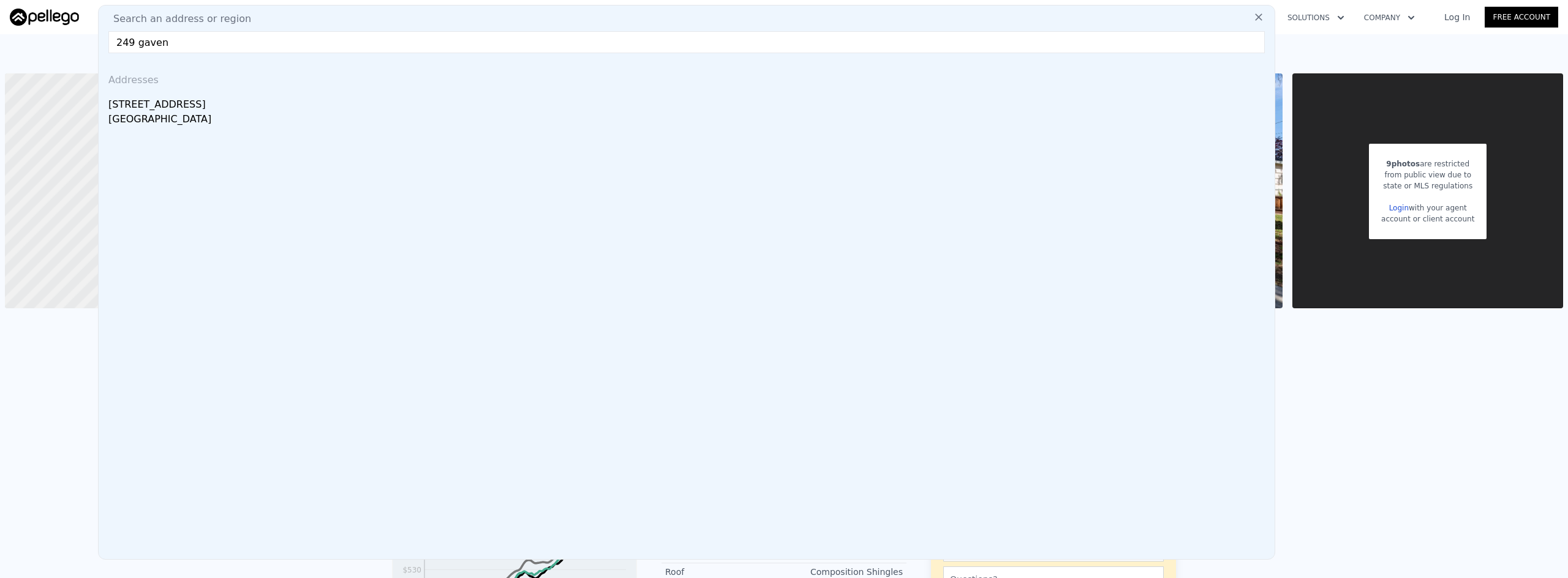
click at [338, 44] on input "249 gaven" at bounding box center [687, 43] width 1157 height 22
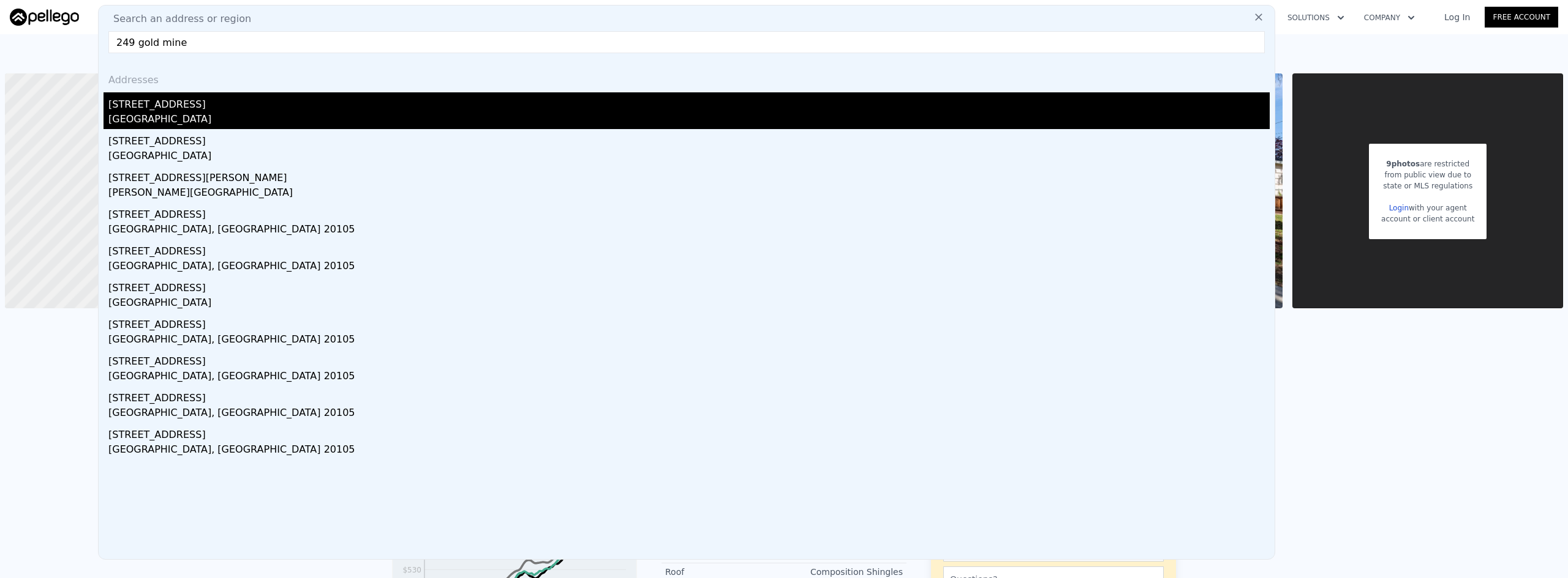
type input "249 gold mine"
click at [364, 96] on div "[STREET_ADDRESS]" at bounding box center [689, 101] width 1162 height 20
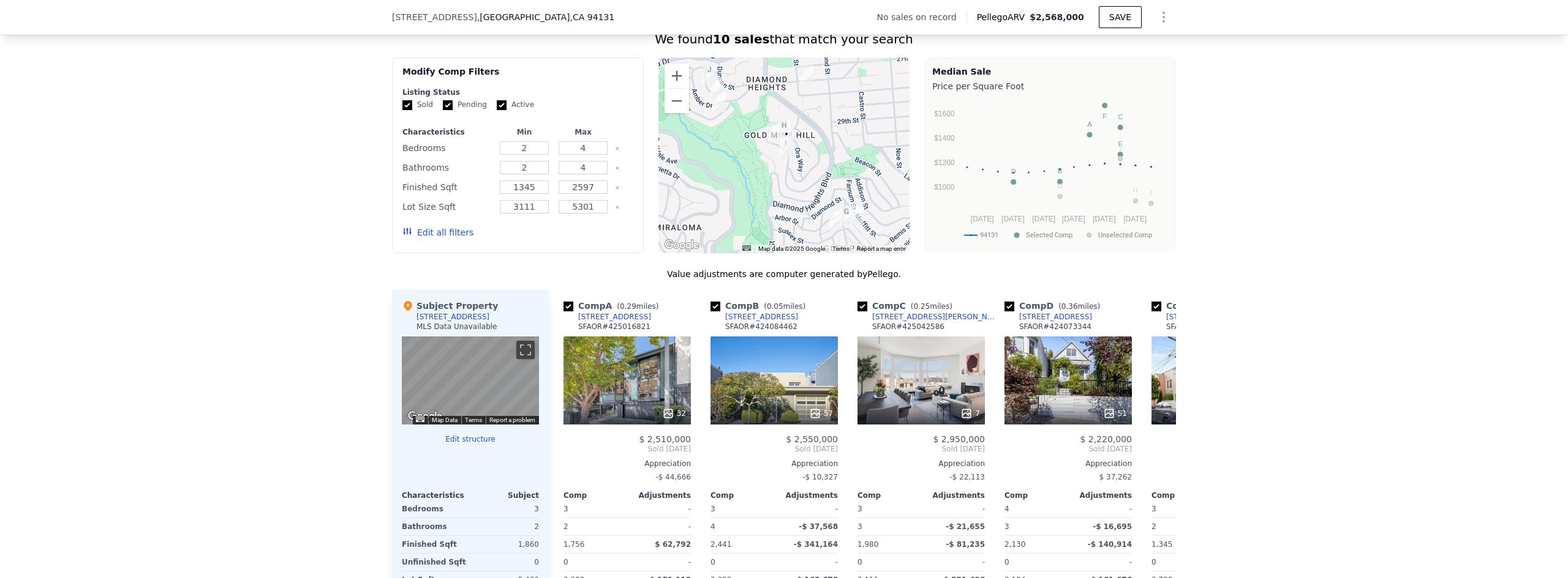
scroll to position [1097, 0]
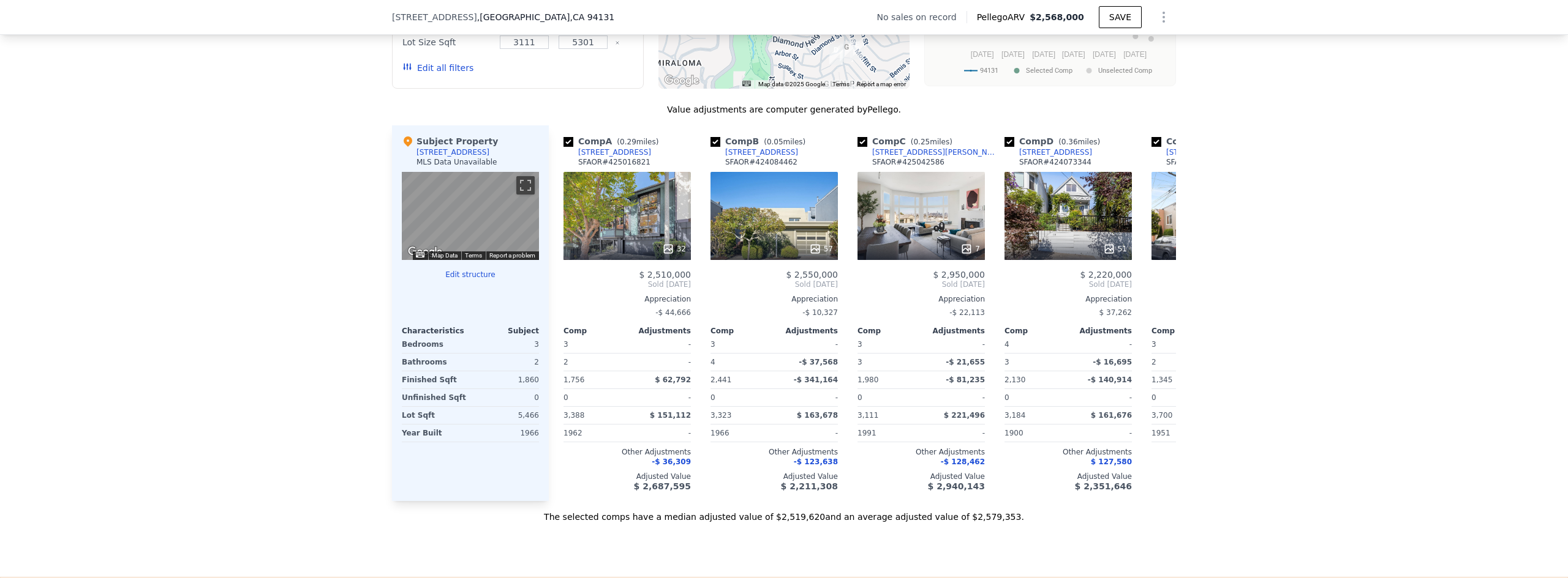
click at [463, 280] on button "Edit structure" at bounding box center [471, 274] width 138 height 10
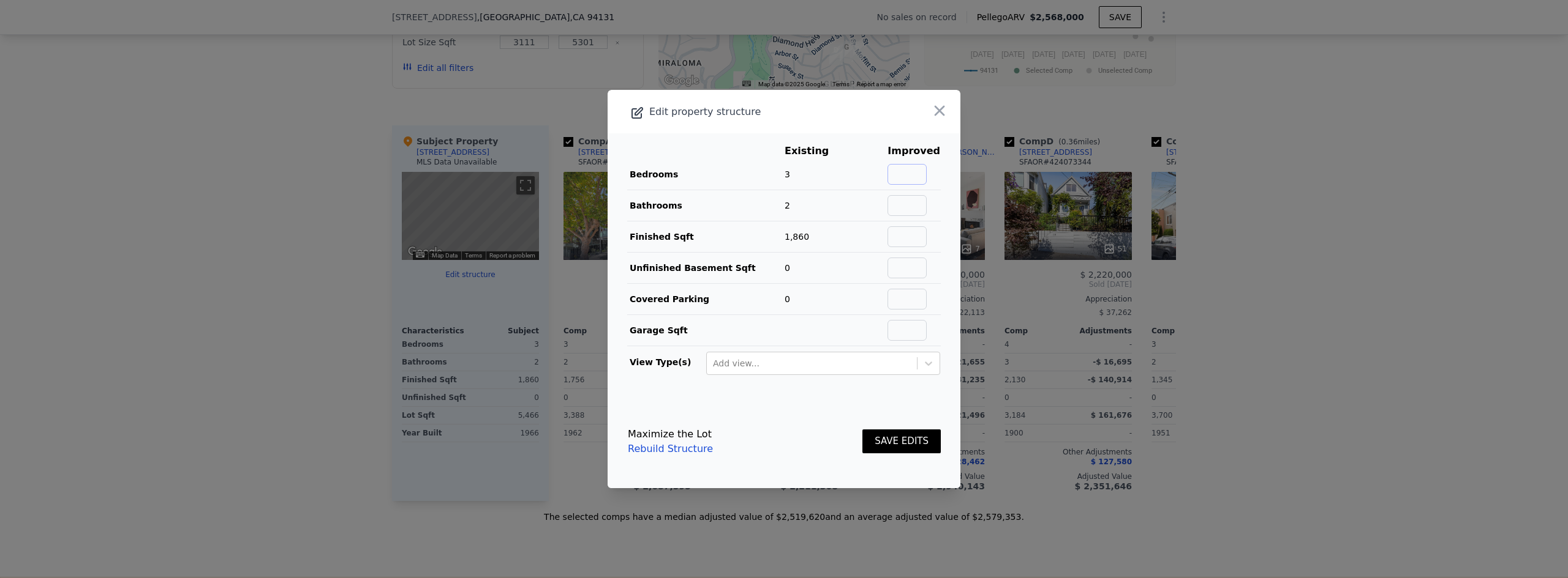
click at [782, 180] on input "text" at bounding box center [907, 175] width 39 height 20
click at [782, 115] on icon "button" at bounding box center [939, 111] width 10 height 10
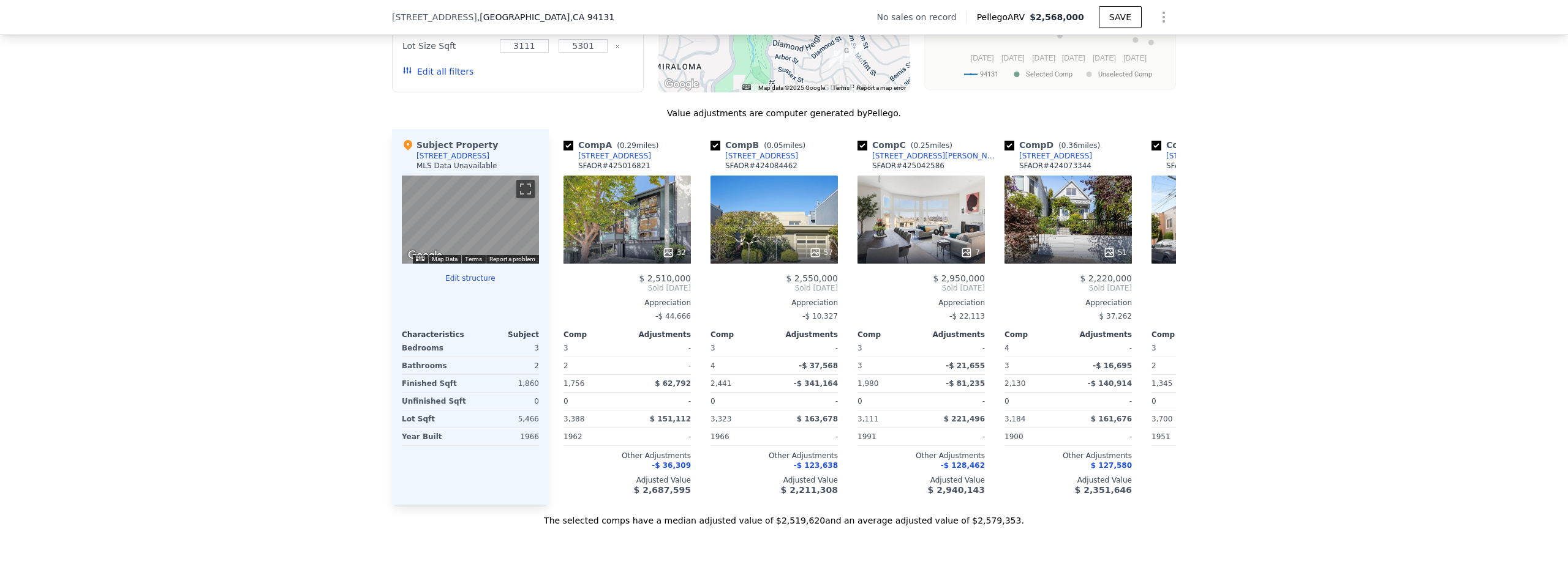
scroll to position [1220, 0]
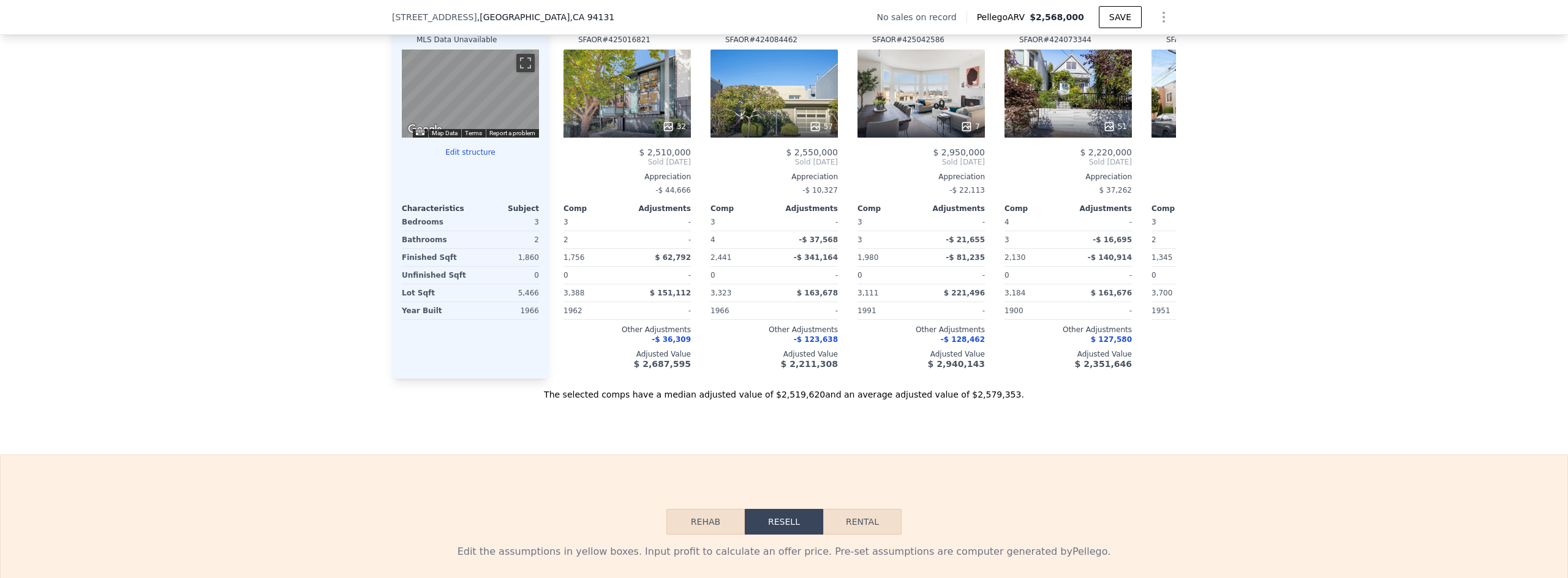
click at [478, 157] on button "Edit structure" at bounding box center [471, 152] width 138 height 10
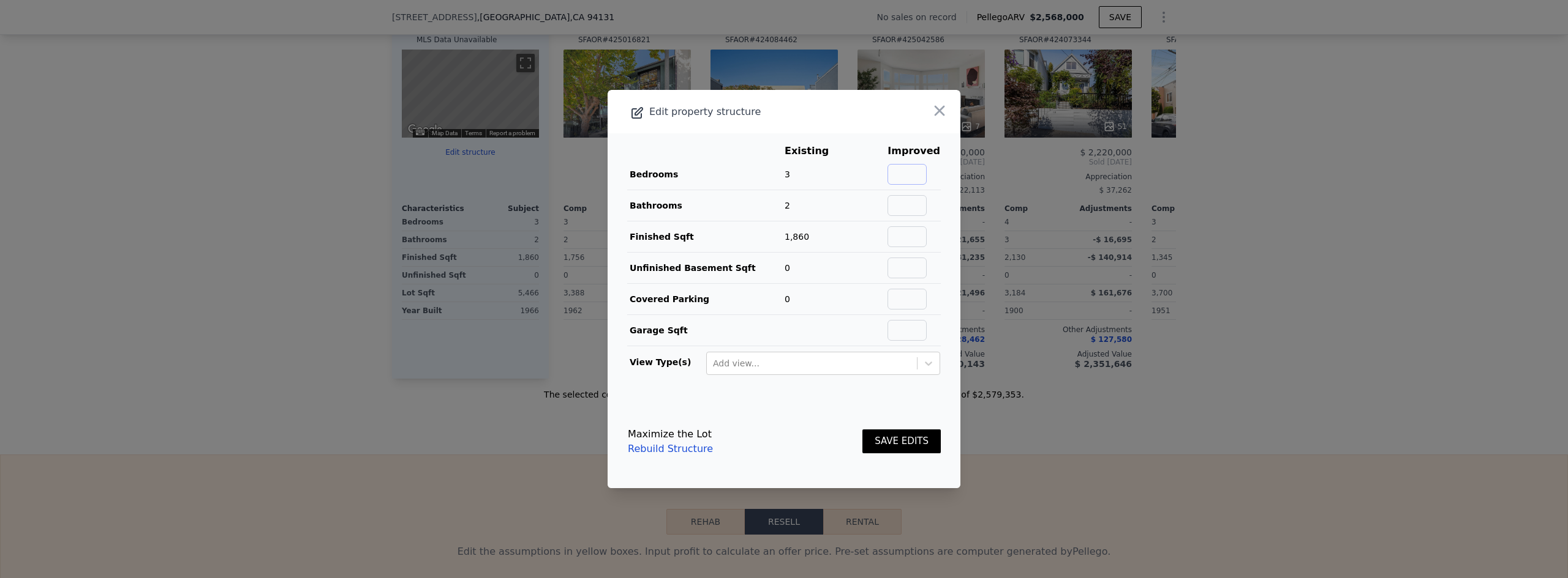
click at [782, 177] on input "text" at bounding box center [907, 175] width 39 height 20
type input "5"
click at [782, 198] on input "text" at bounding box center [907, 205] width 39 height 20
type input "3"
click at [782, 234] on input "text" at bounding box center [907, 237] width 39 height 20
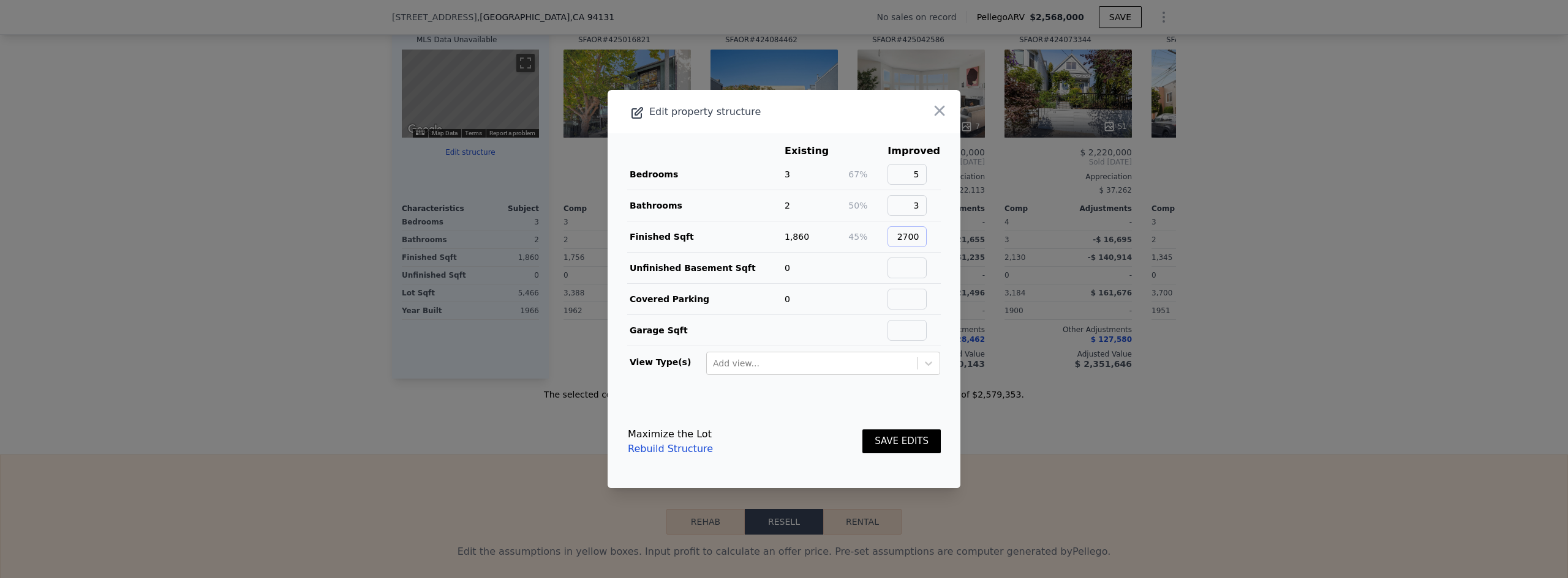
type input "2700"
drag, startPoint x: 904, startPoint y: 444, endPoint x: 957, endPoint y: 467, distance: 57.8
click at [782, 444] on button "SAVE EDITS" at bounding box center [901, 441] width 78 height 24
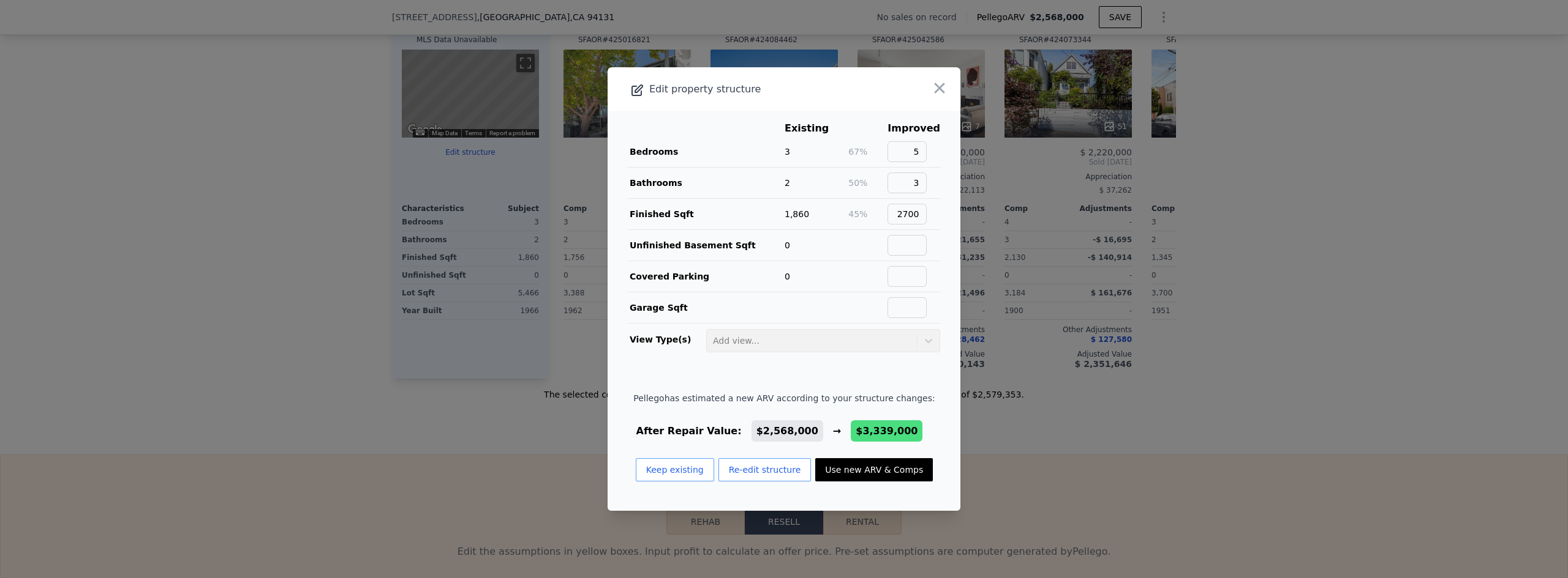
click at [782, 474] on button "Use new ARV & Comps" at bounding box center [874, 469] width 117 height 23
type input "3"
type input "5"
type input "1980"
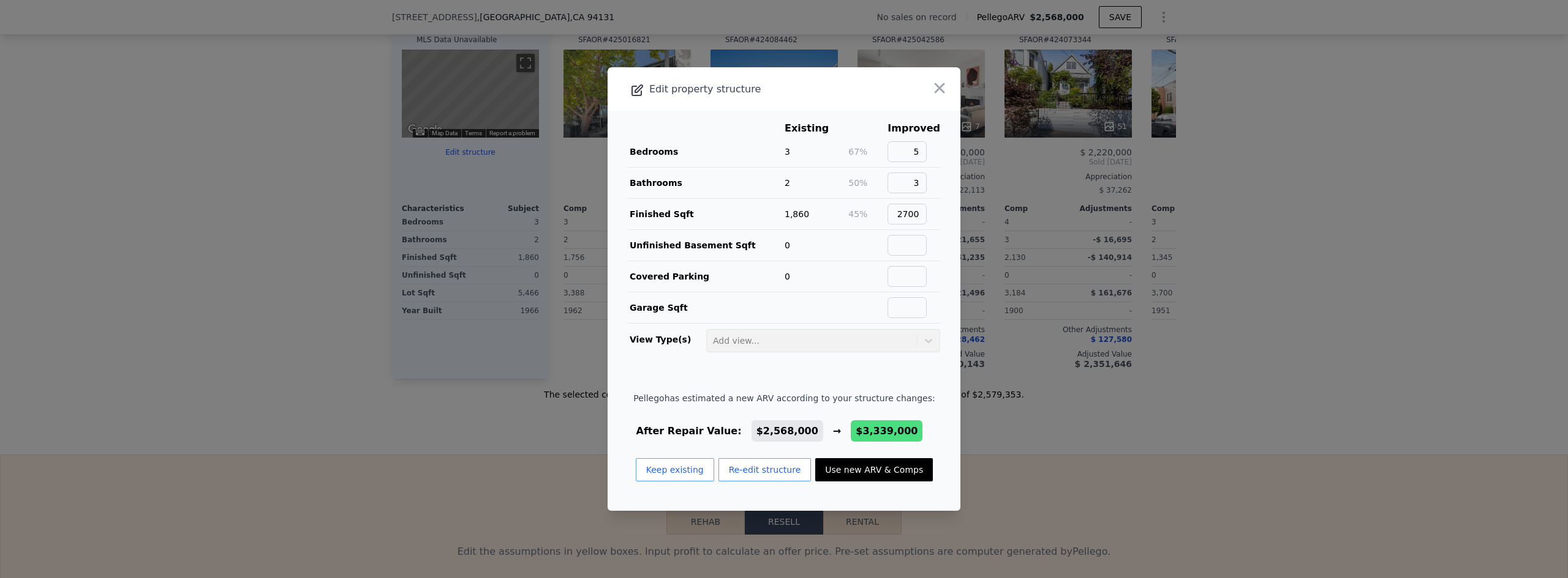
type input "3555"
checkbox input "true"
type input "$ 3,339,000"
type input "$ 757,825"
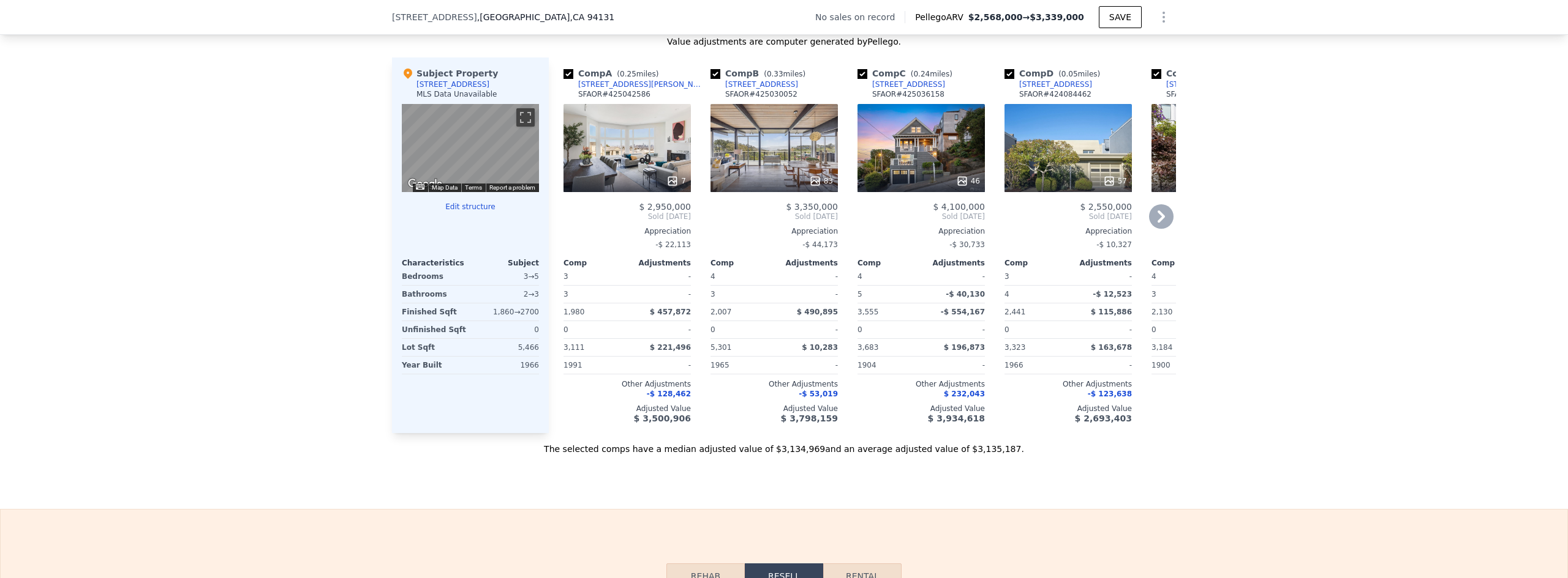
scroll to position [1097, 0]
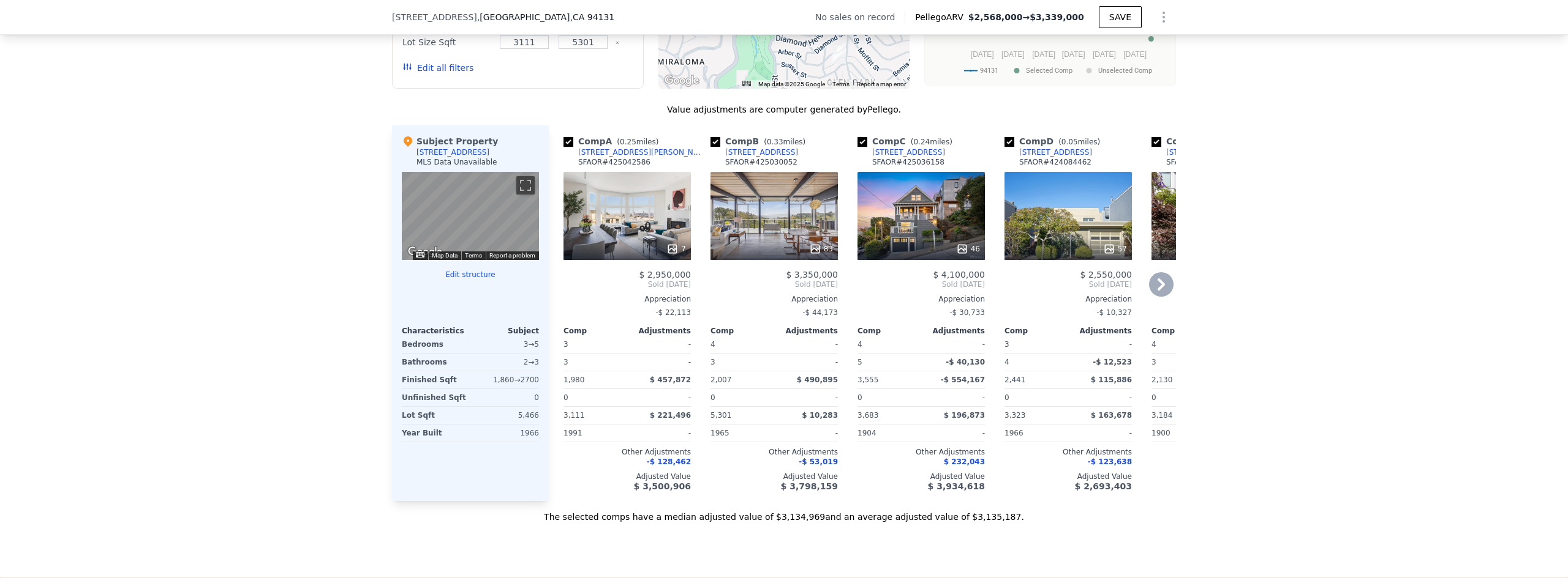
click at [646, 242] on div "7" at bounding box center [627, 216] width 127 height 88
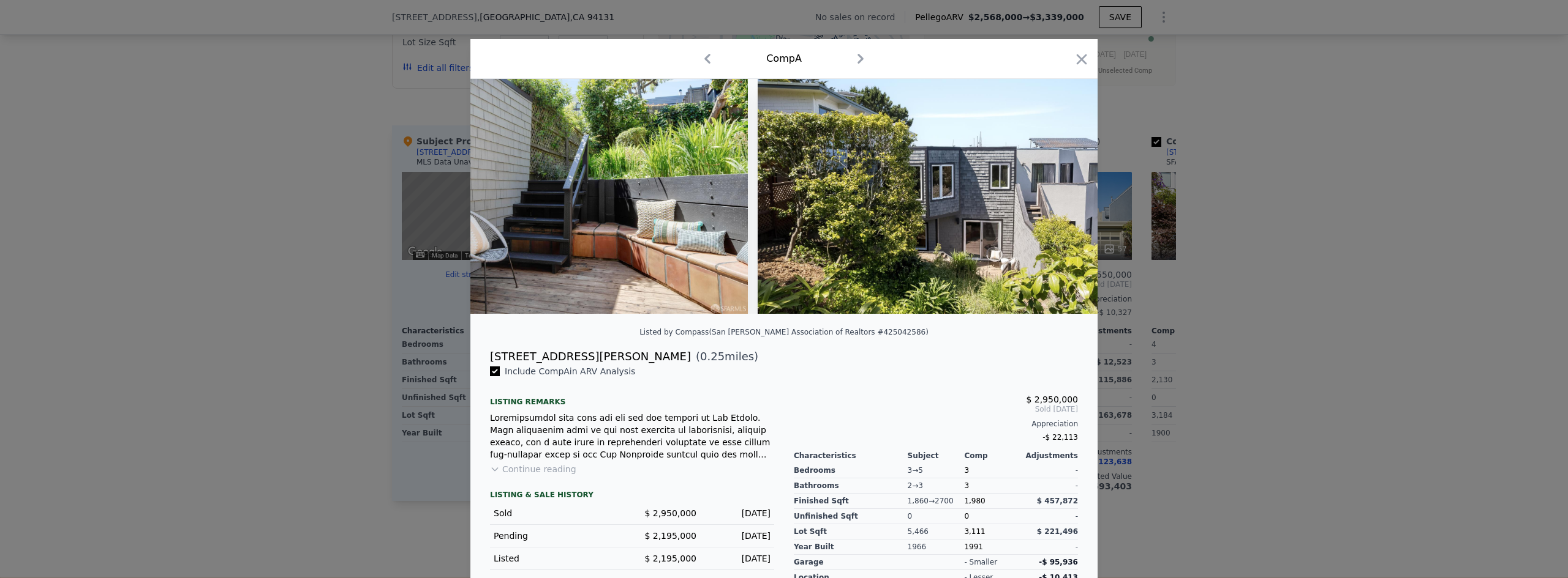
scroll to position [0, 1903]
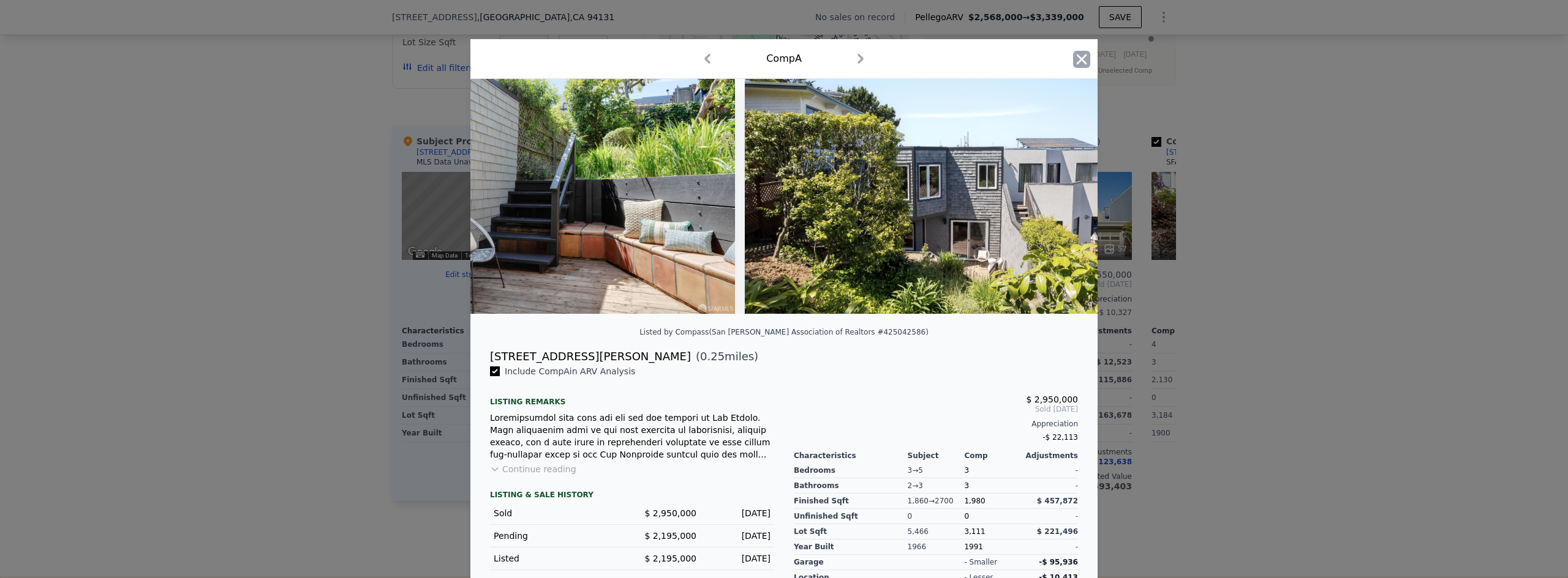
click at [782, 53] on icon "button" at bounding box center [1082, 59] width 17 height 17
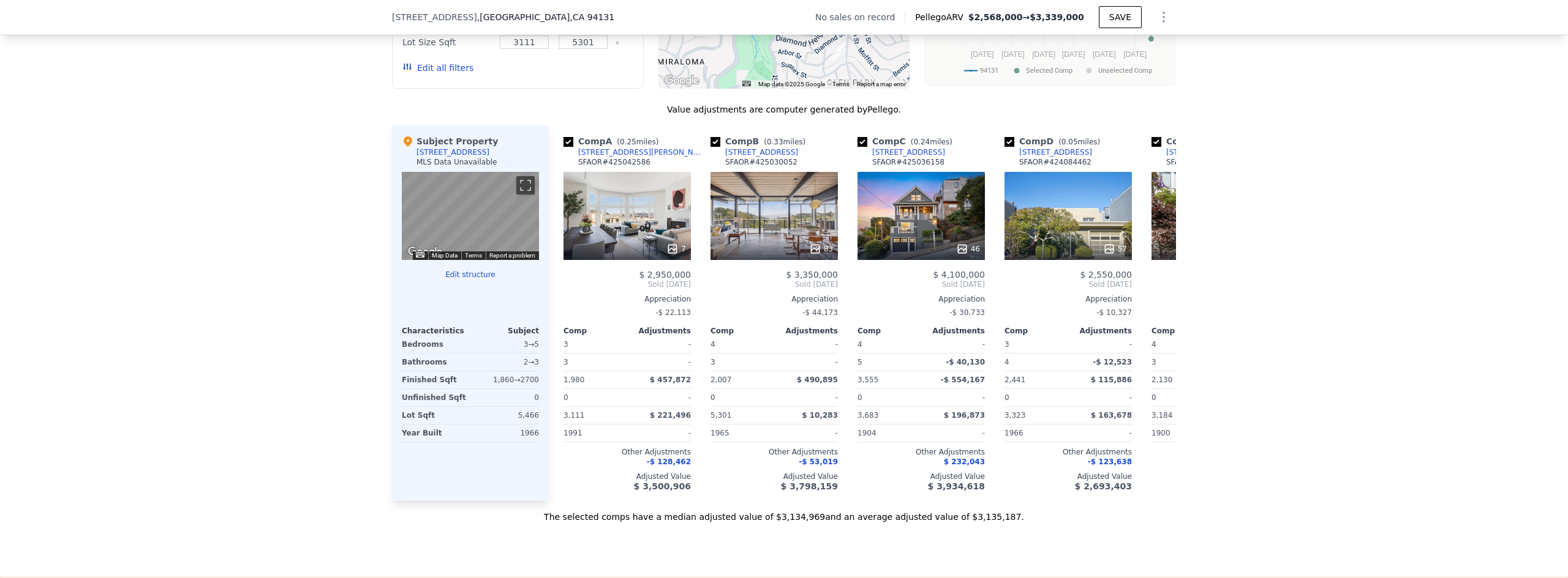
click at [782, 375] on div "We found 6 sales that match your search Filters Map Prices Modify Comp Filters …" at bounding box center [784, 187] width 1568 height 672
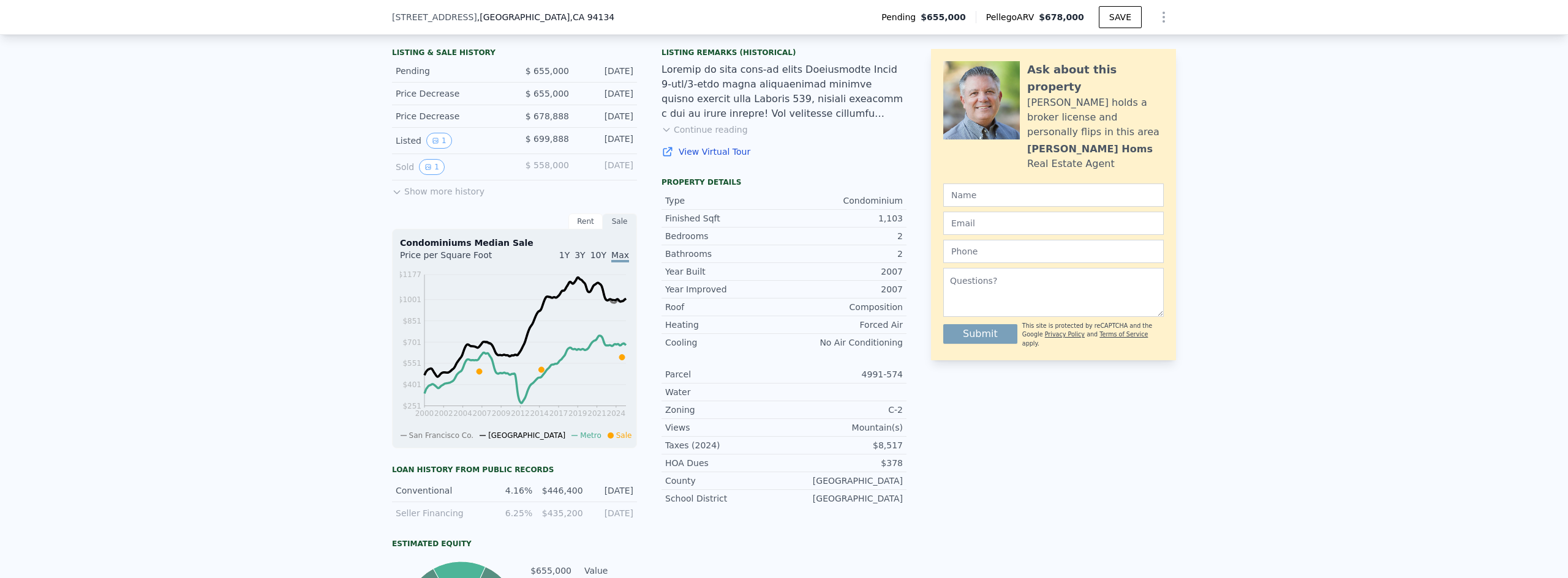
scroll to position [302, 0]
drag, startPoint x: 884, startPoint y: 462, endPoint x: 898, endPoint y: 463, distance: 14.0
click at [898, 463] on div "$378" at bounding box center [844, 462] width 119 height 12
drag, startPoint x: 955, startPoint y: 473, endPoint x: 949, endPoint y: 476, distance: 6.7
click at [954, 473] on div "Ask about this property Joe holds a broker license and personally flips in this…" at bounding box center [1053, 361] width 245 height 638
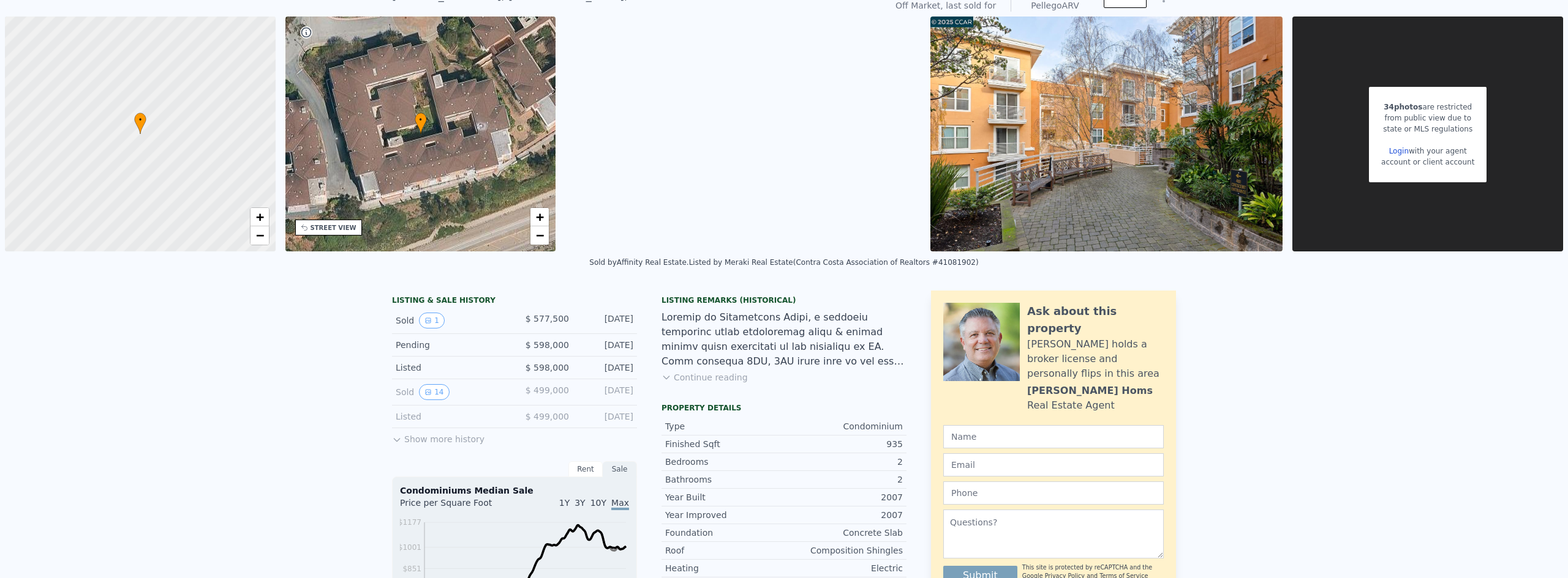
scroll to position [5, 0]
